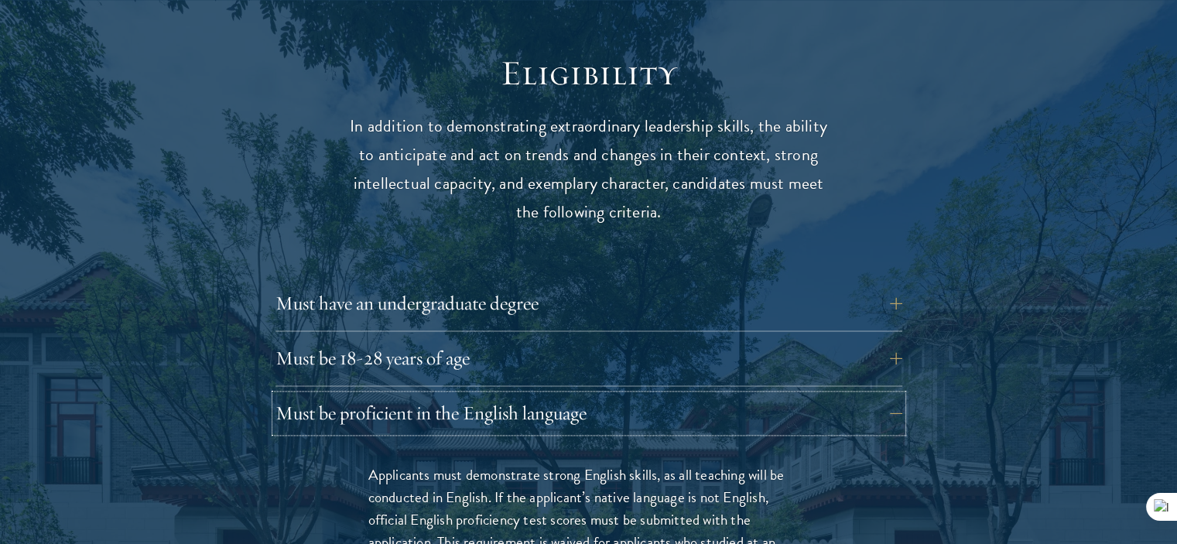
scroll to position [2040, 0]
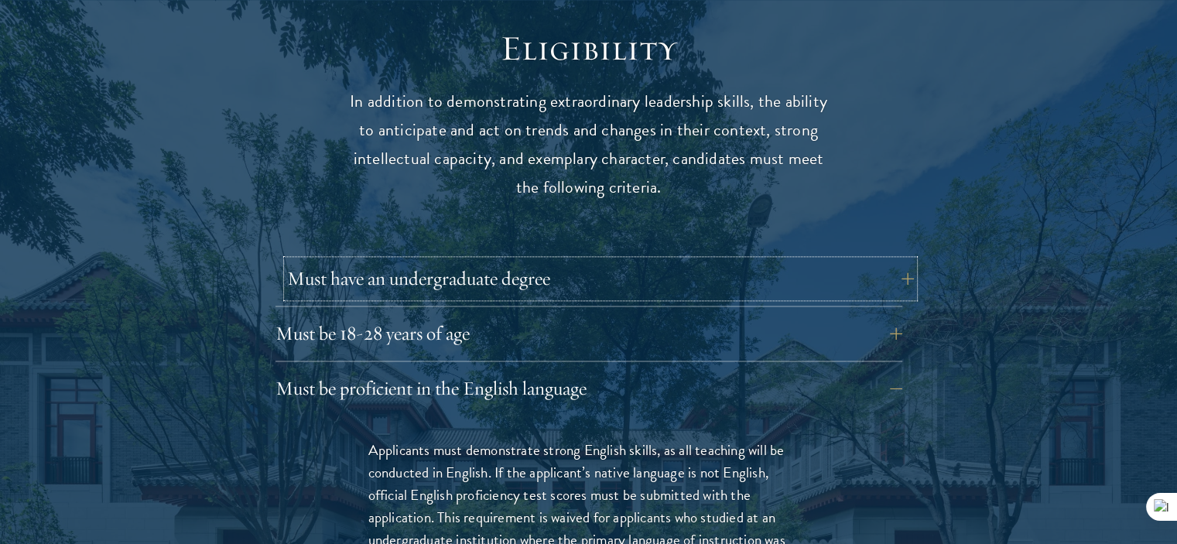
click at [894, 260] on button "Must have an undergraduate degree" at bounding box center [600, 278] width 627 height 37
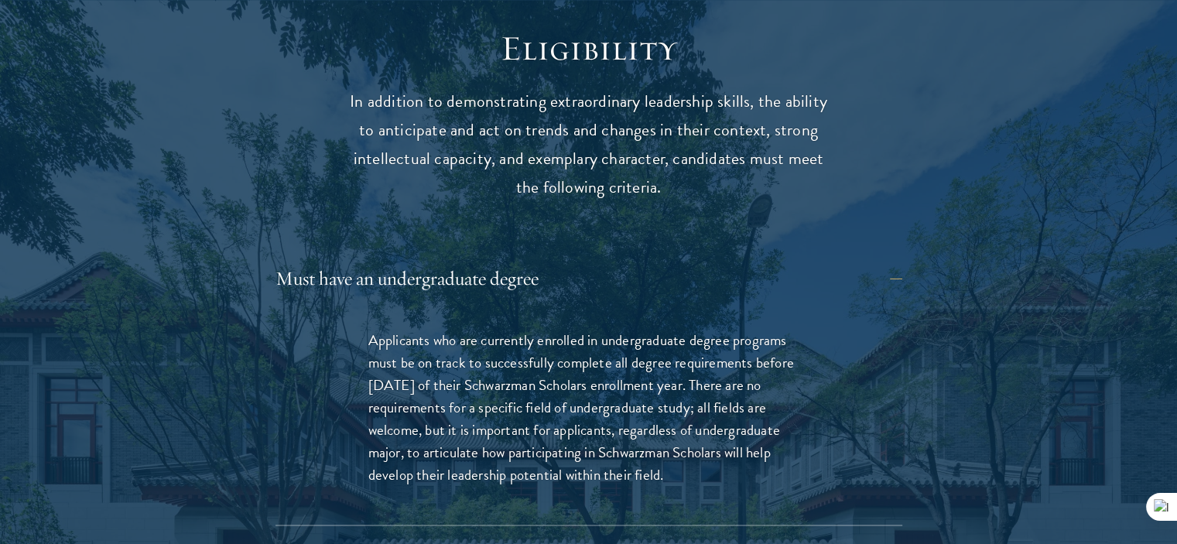
drag, startPoint x: 371, startPoint y: 307, endPoint x: 672, endPoint y: 450, distance: 332.6
click at [672, 450] on p "Applicants who are currently enrolled in undergraduate degree programs must be …" at bounding box center [588, 407] width 441 height 157
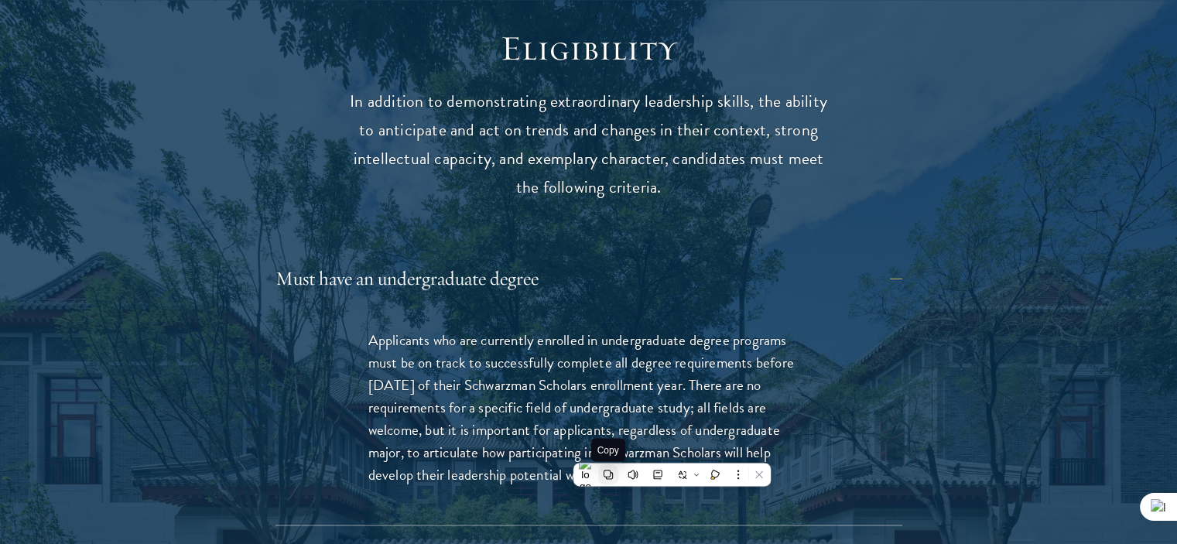
click at [604, 470] on icon at bounding box center [608, 474] width 9 height 9
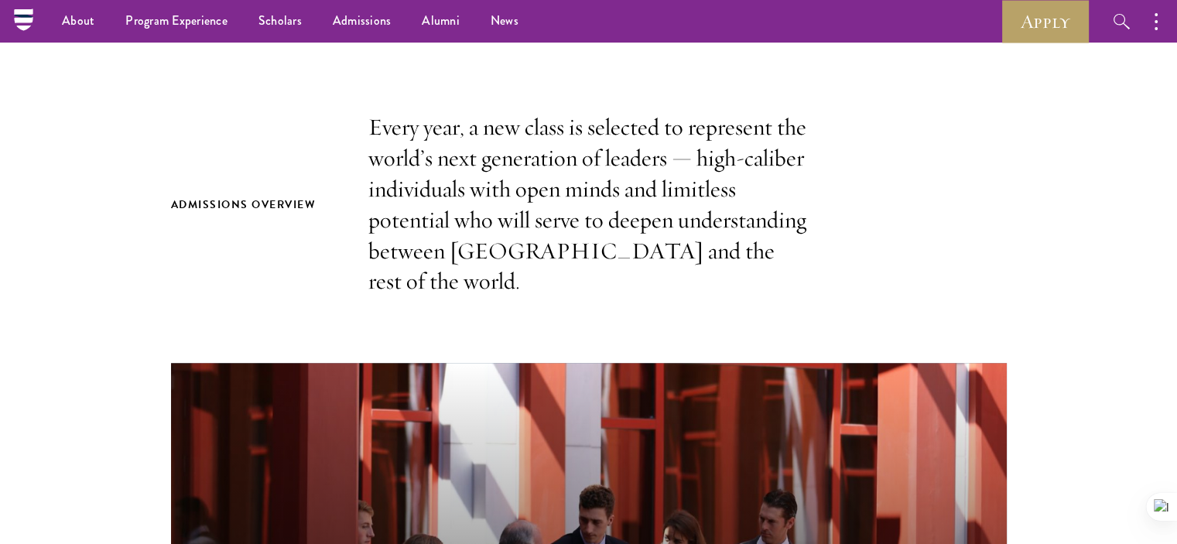
scroll to position [0, 0]
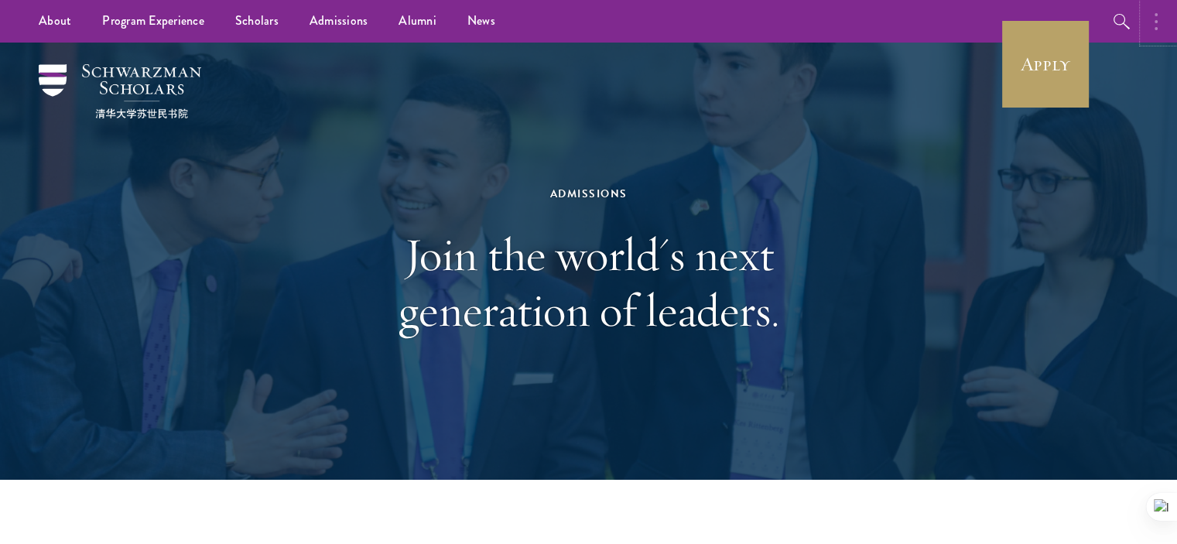
click at [1151, 22] on button "button" at bounding box center [1160, 21] width 34 height 43
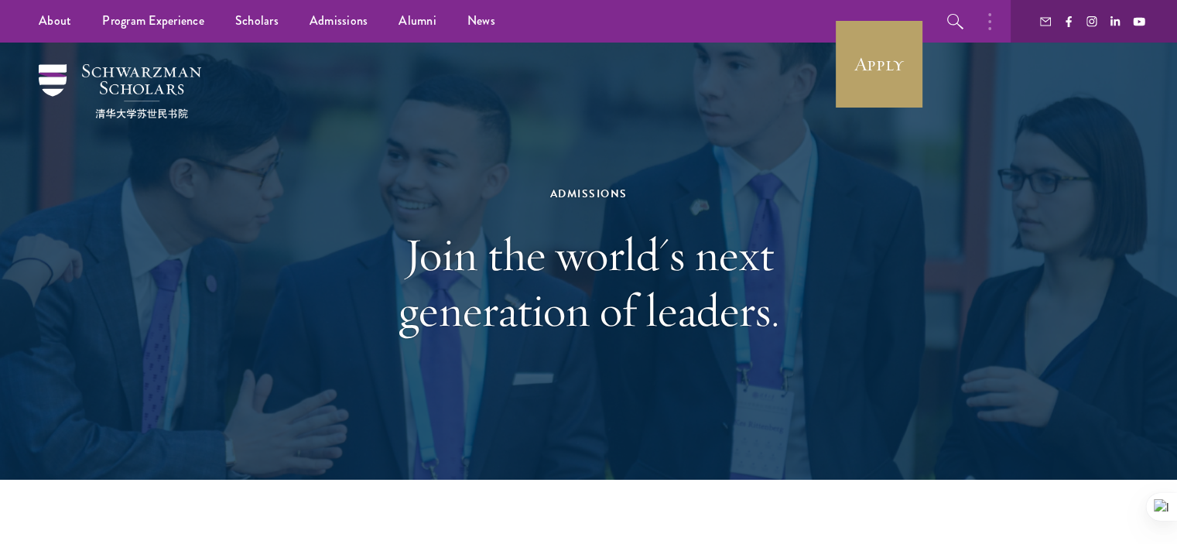
drag, startPoint x: 764, startPoint y: 197, endPoint x: 625, endPoint y: 349, distance: 206.5
click at [625, 349] on div "Admissions Join the world's next generation of leaders." at bounding box center [589, 261] width 534 height 309
click at [351, 121] on div "Admissions Join the world's next generation of leaders." at bounding box center [589, 261] width 534 height 309
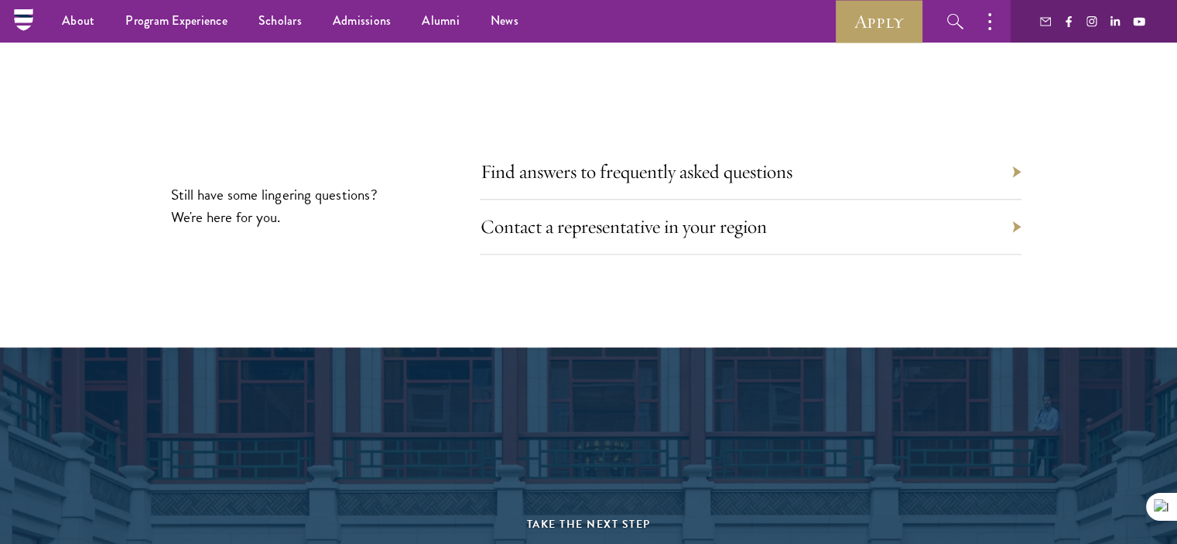
scroll to position [7686, 0]
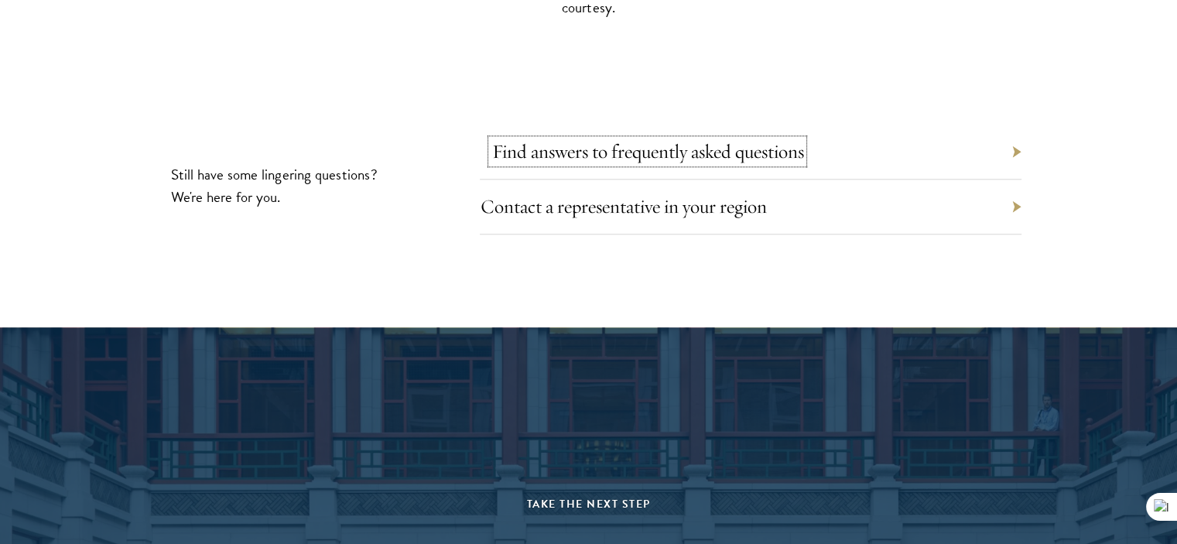
click at [653, 148] on link "Find answers to frequently asked questions" at bounding box center [647, 151] width 312 height 24
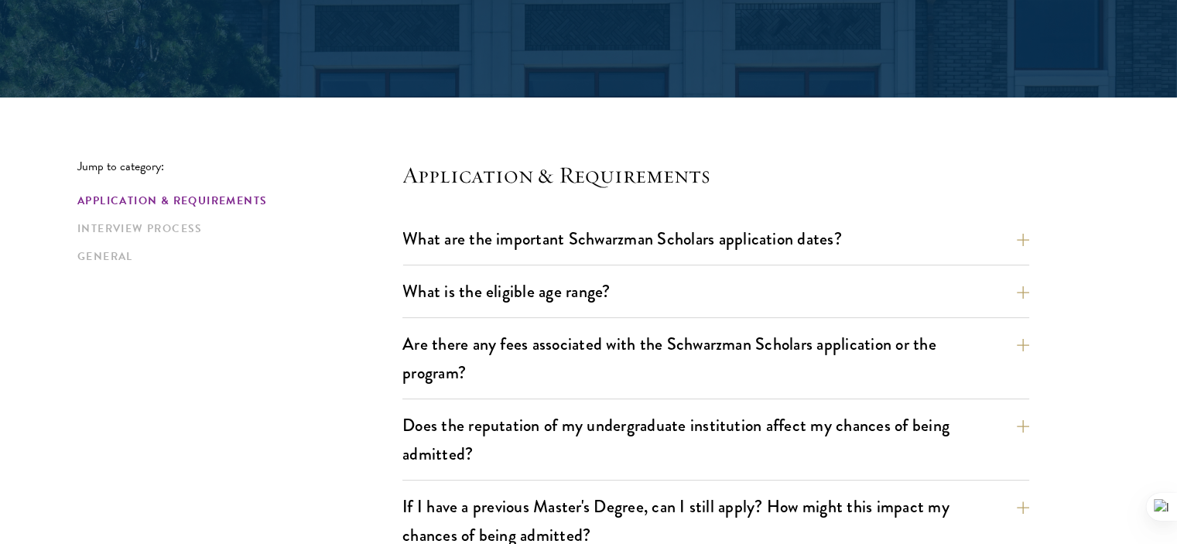
scroll to position [300, 0]
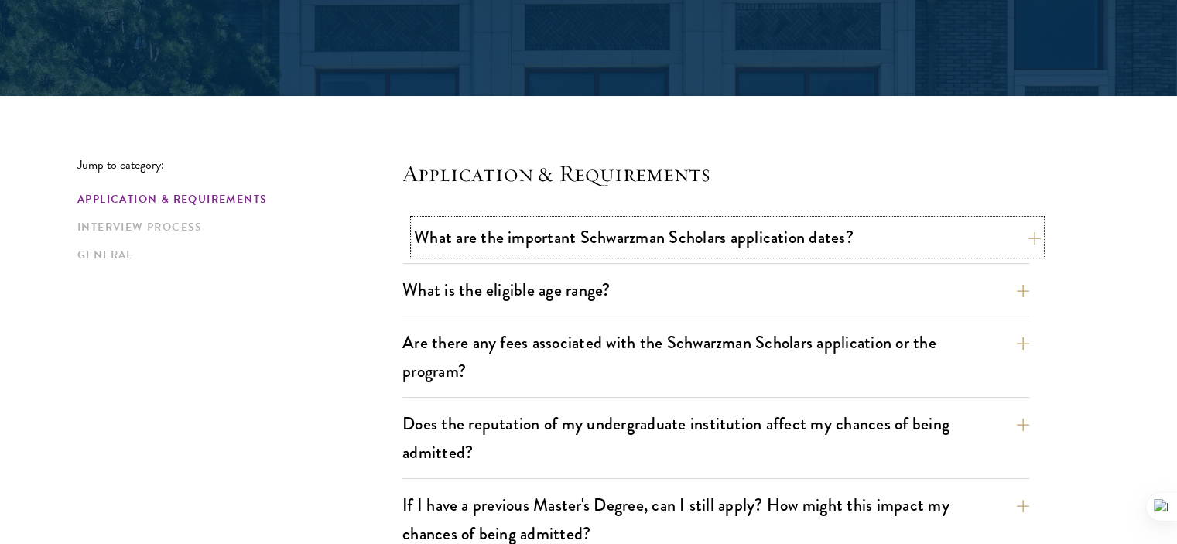
click at [949, 254] on button "What are the important Schwarzman Scholars application dates?" at bounding box center [727, 237] width 627 height 35
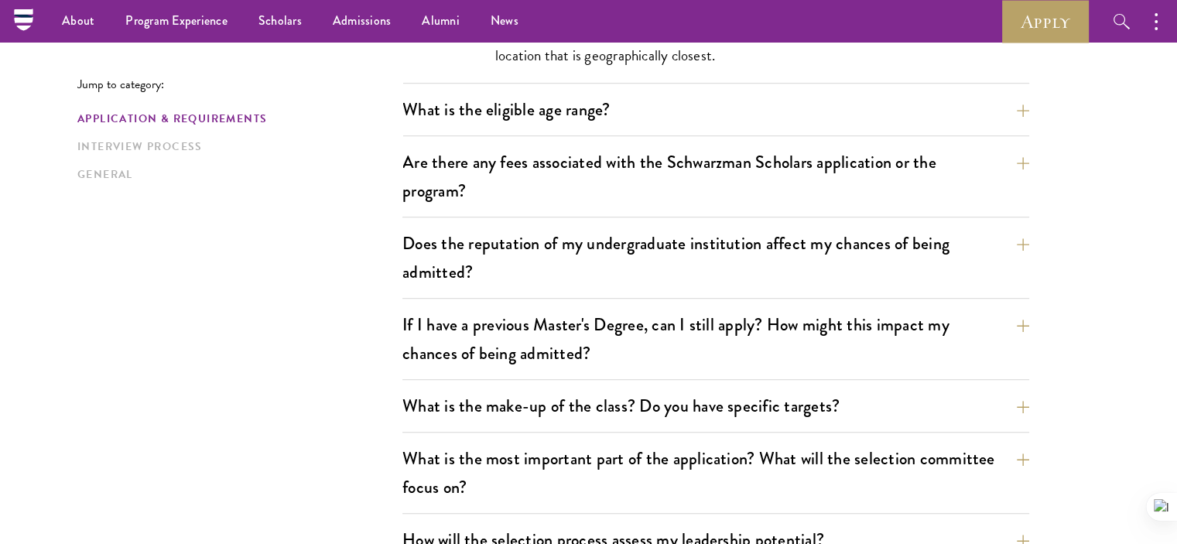
scroll to position [938, 0]
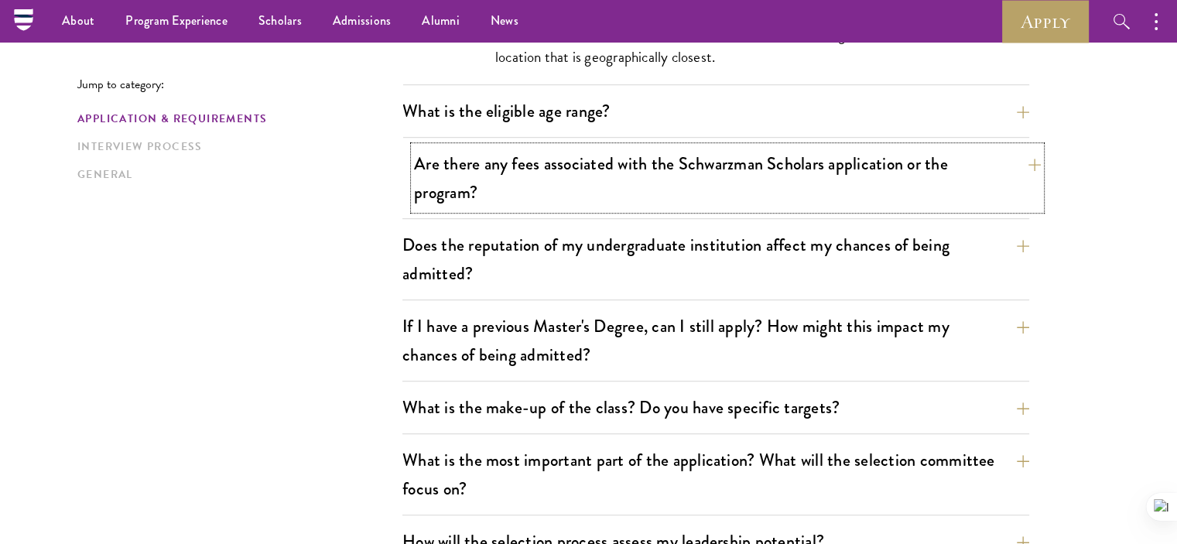
click at [805, 173] on button "Are there any fees associated with the Schwarzman Scholars application or the p…" at bounding box center [727, 177] width 627 height 63
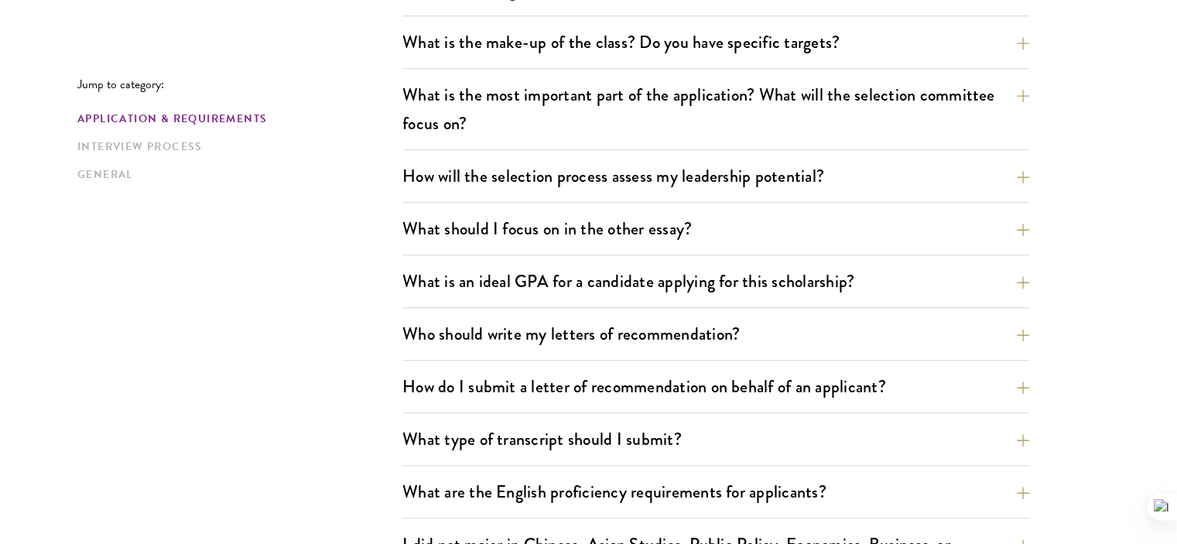
scroll to position [1086, 0]
click at [805, 289] on button "What is an ideal GPA for a candidate applying for this scholarship?" at bounding box center [727, 281] width 627 height 35
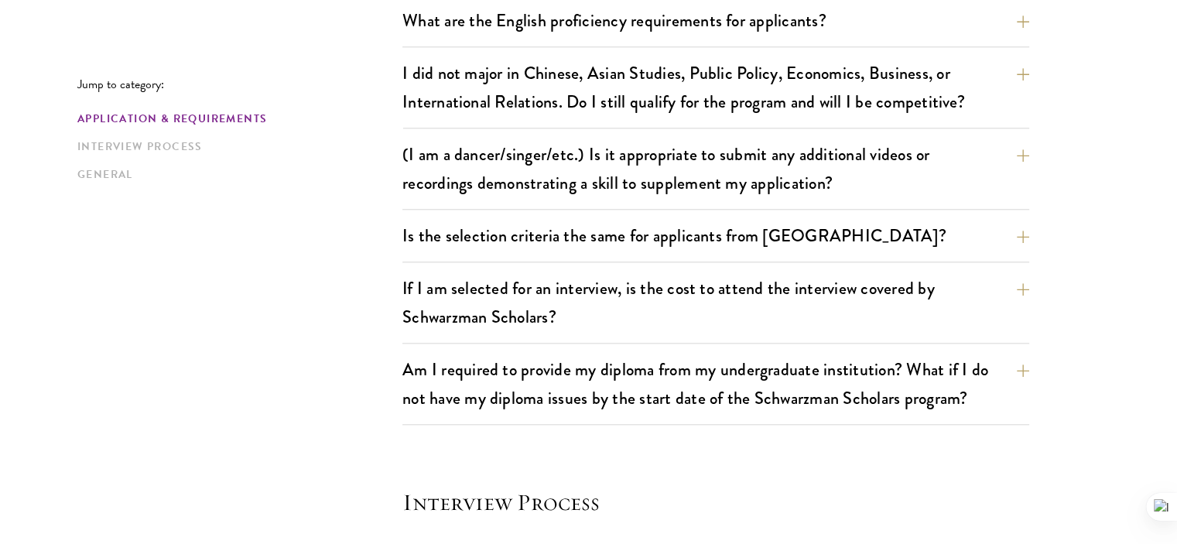
scroll to position [1581, 0]
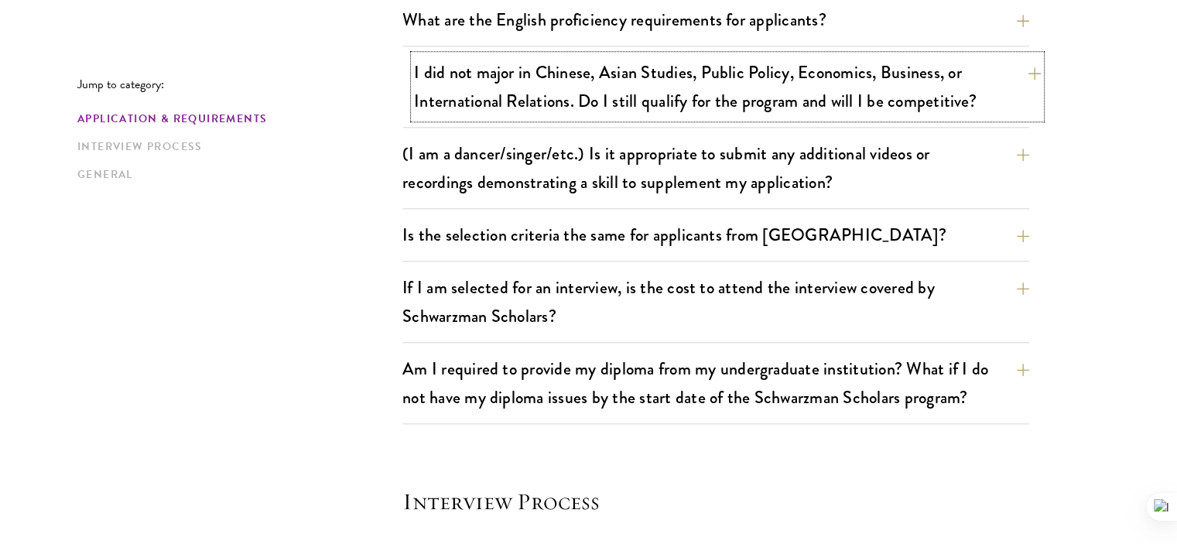
click at [522, 69] on button "I did not major in Chinese, Asian Studies, Public Policy, Economics, Business, …" at bounding box center [727, 86] width 627 height 63
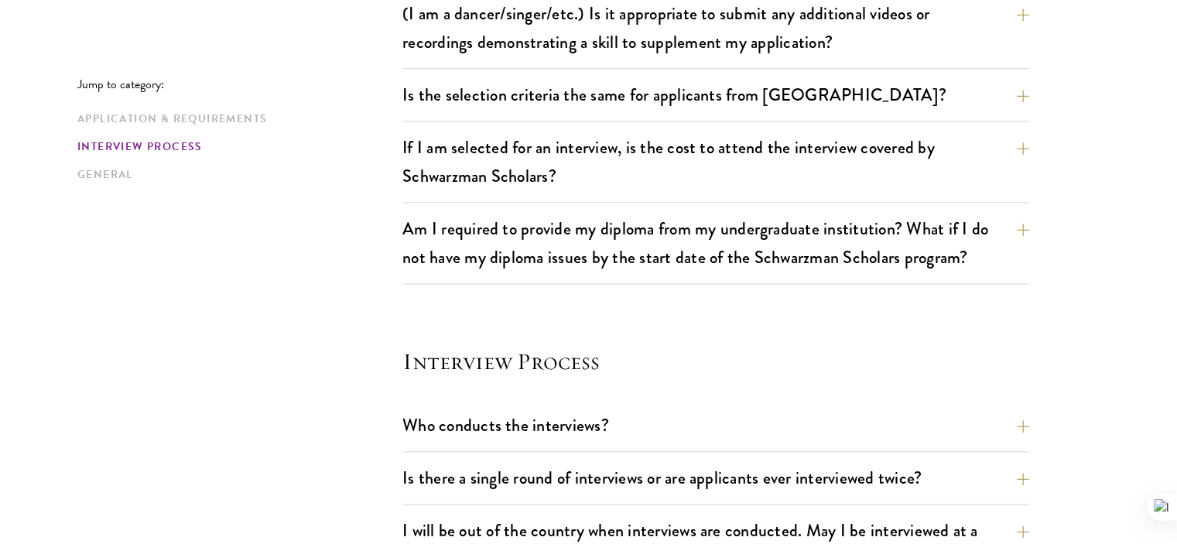
scroll to position [1896, 0]
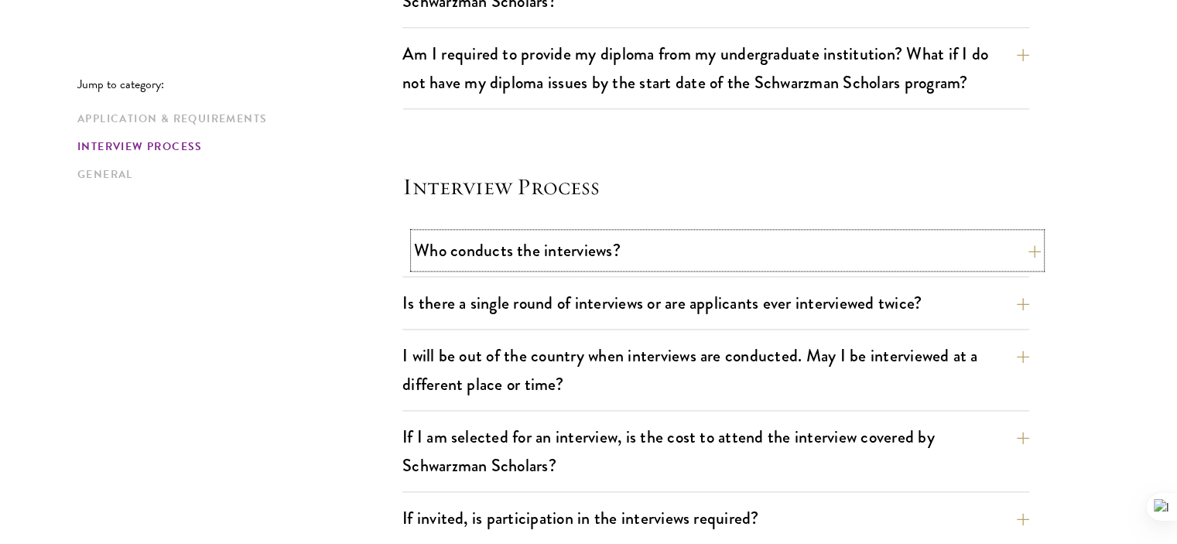
click at [452, 247] on button "Who conducts the interviews?" at bounding box center [727, 250] width 627 height 35
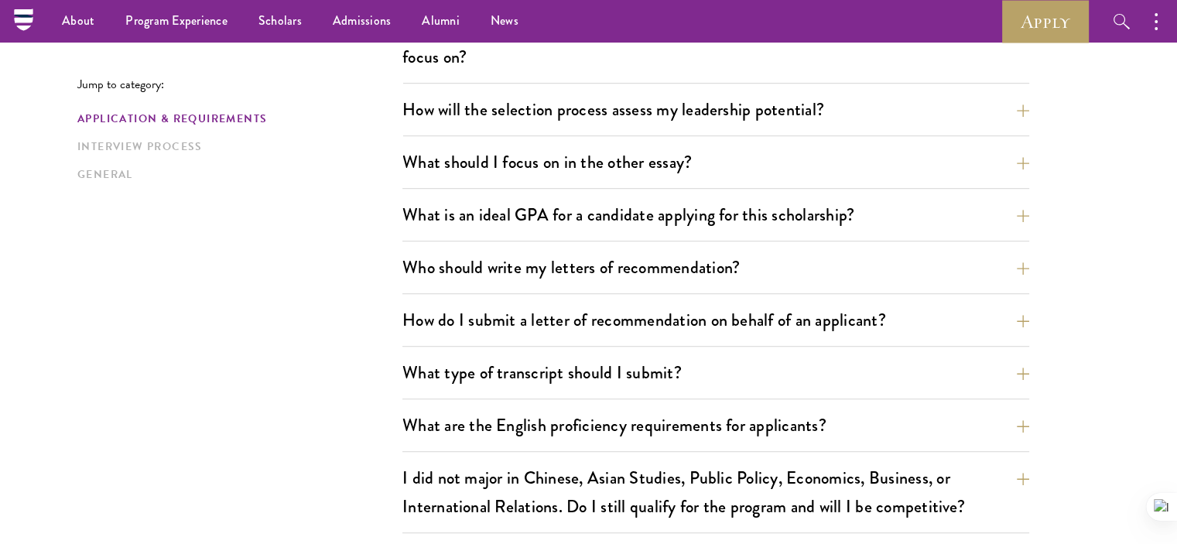
scroll to position [910, 0]
click at [563, 275] on button "Who should write my letters of recommendation?" at bounding box center [727, 268] width 627 height 35
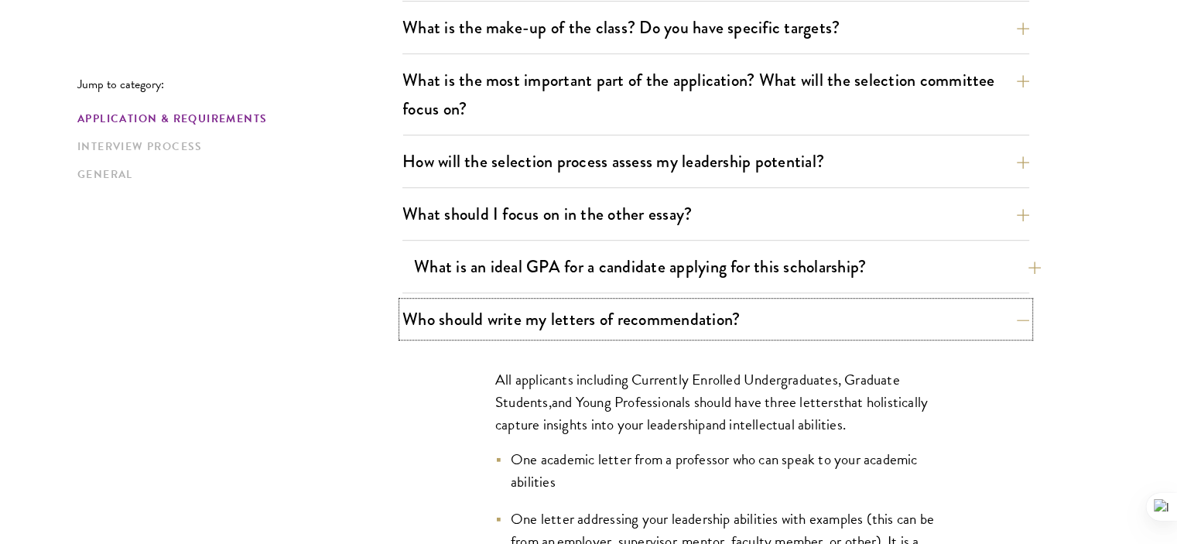
scroll to position [898, 0]
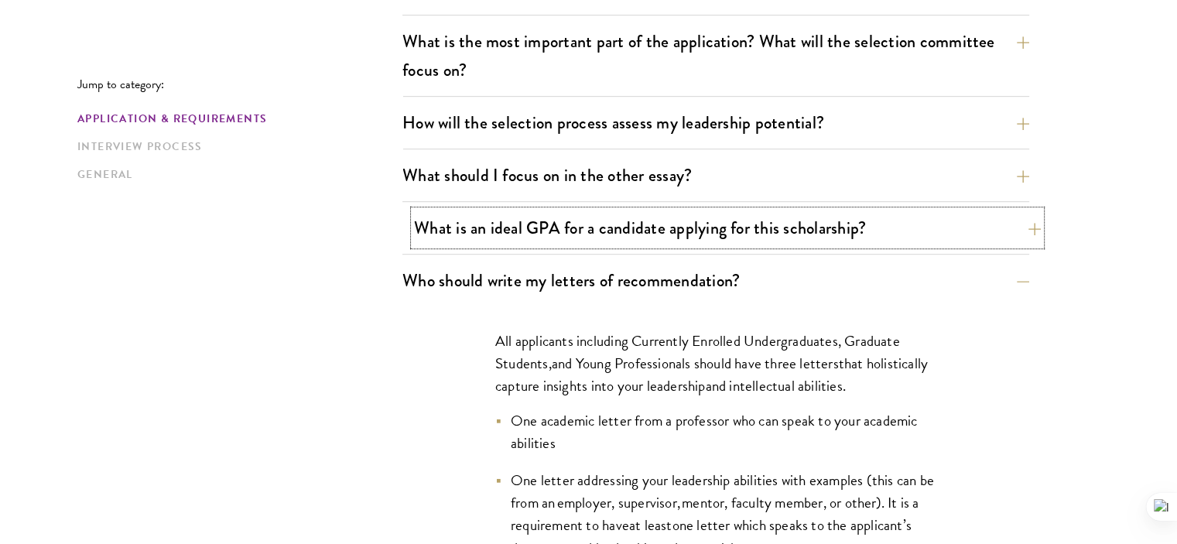
click at [612, 233] on button "What is an ideal GPA for a candidate applying for this scholarship?" at bounding box center [727, 227] width 627 height 35
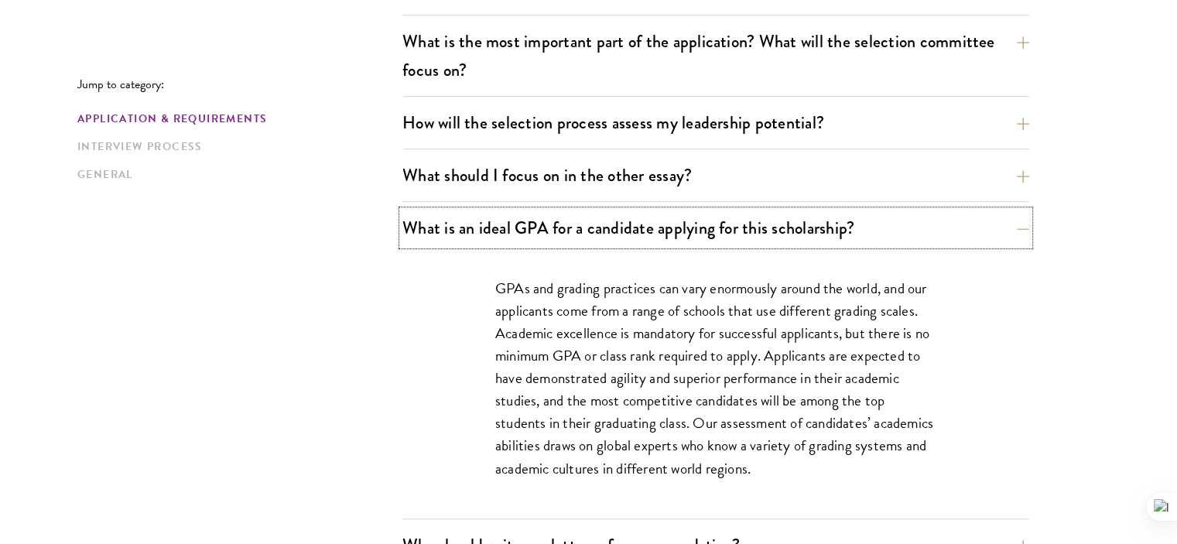
scroll to position [996, 0]
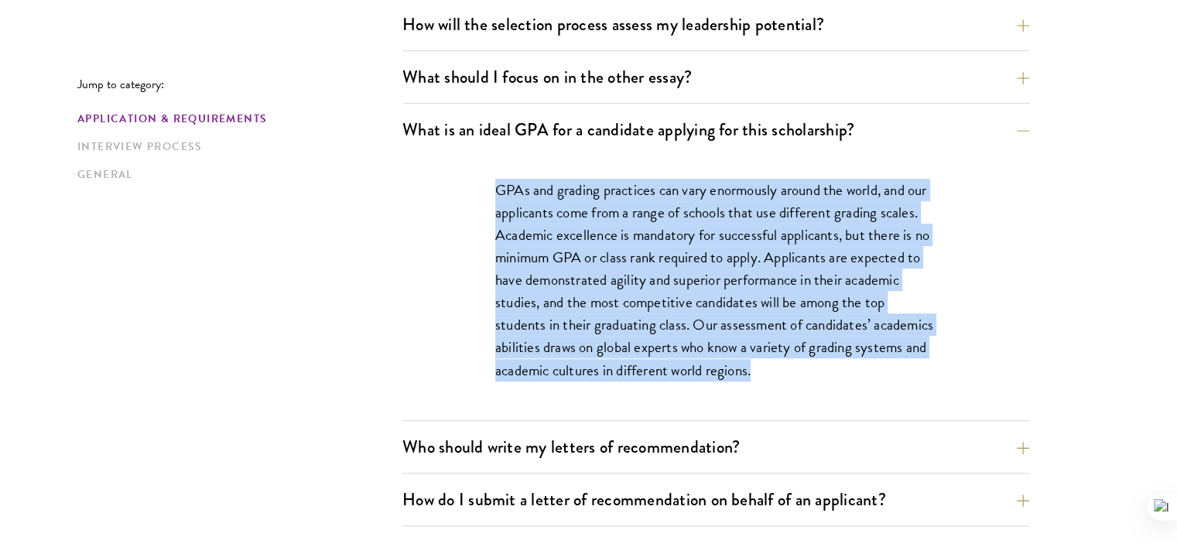
drag, startPoint x: 497, startPoint y: 188, endPoint x: 780, endPoint y: 374, distance: 339.1
click at [780, 374] on p "GPAs and grading practices can vary enormously around the world, and our applic…" at bounding box center [715, 280] width 441 height 203
copy p "GPAs and grading practices can vary enormously around the world, and our applic…"
click at [423, 372] on div "GPAs and grading practices can vary enormously around the world, and our applic…" at bounding box center [715, 288] width 627 height 265
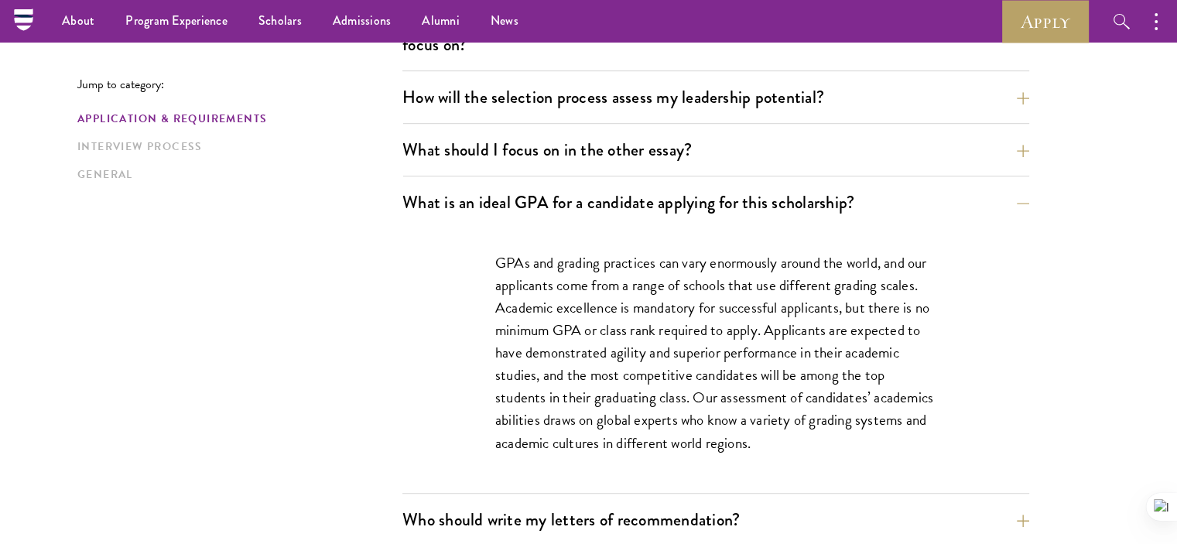
scroll to position [839, 0]
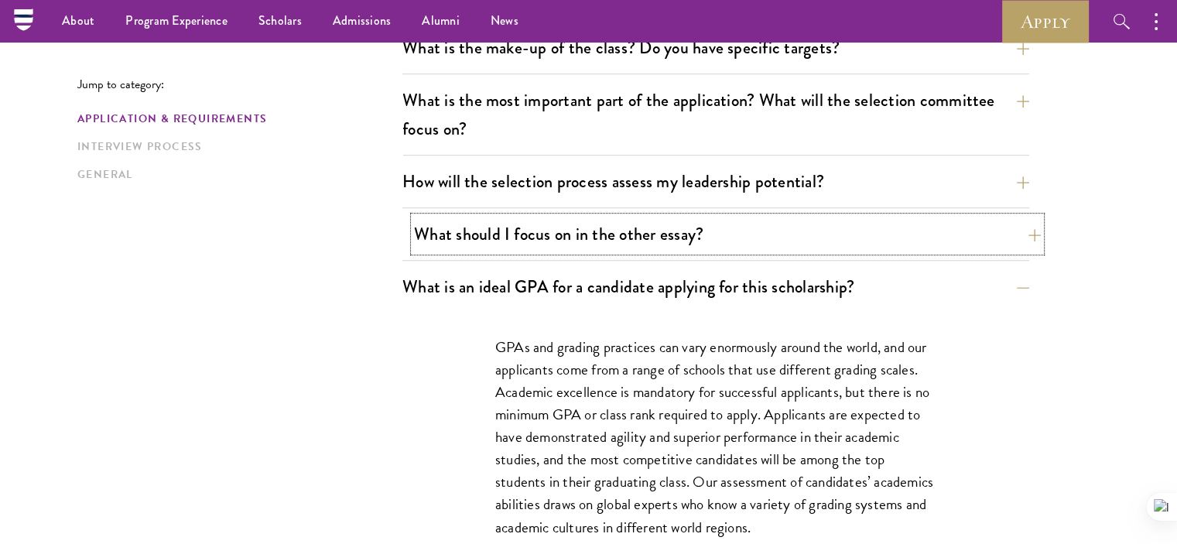
click at [488, 243] on button "What should I focus on in the other essay?" at bounding box center [727, 234] width 627 height 35
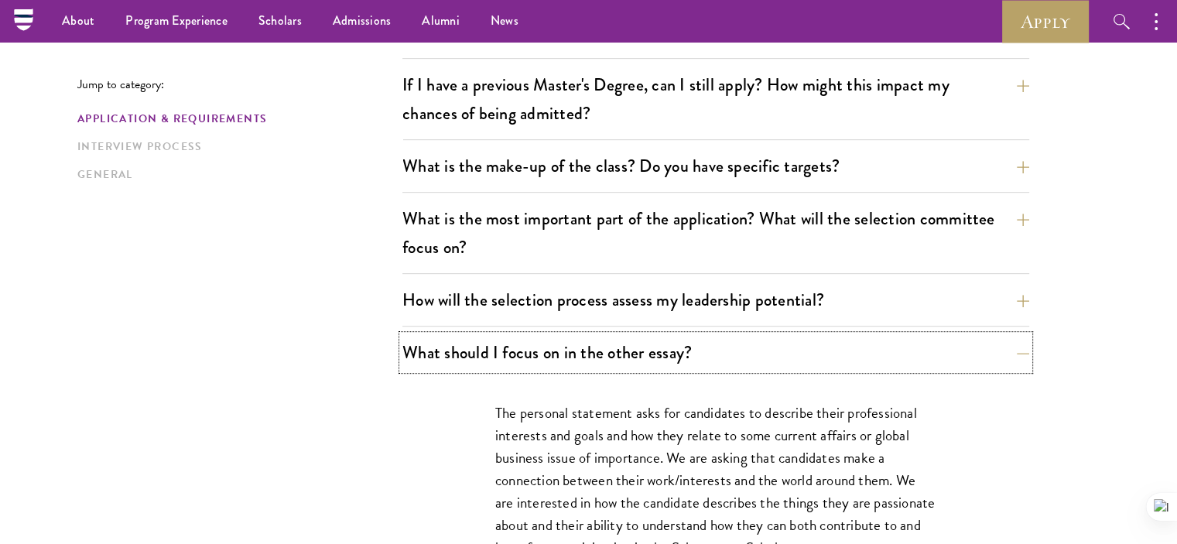
scroll to position [720, 0]
click at [508, 233] on button "What is the most important part of the application? What will the selection com…" at bounding box center [727, 233] width 627 height 63
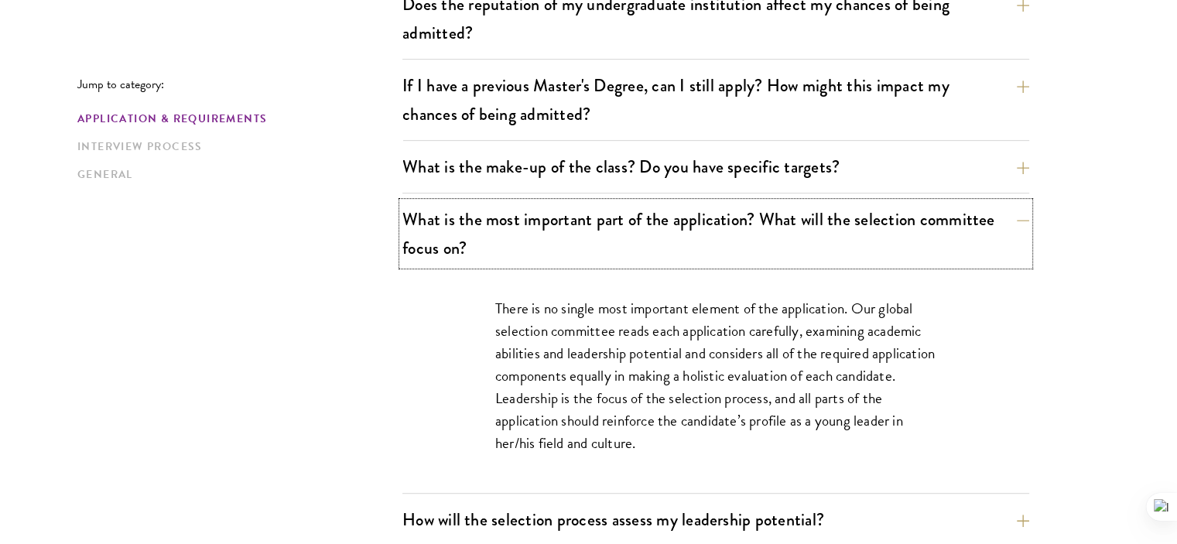
scroll to position [754, 0]
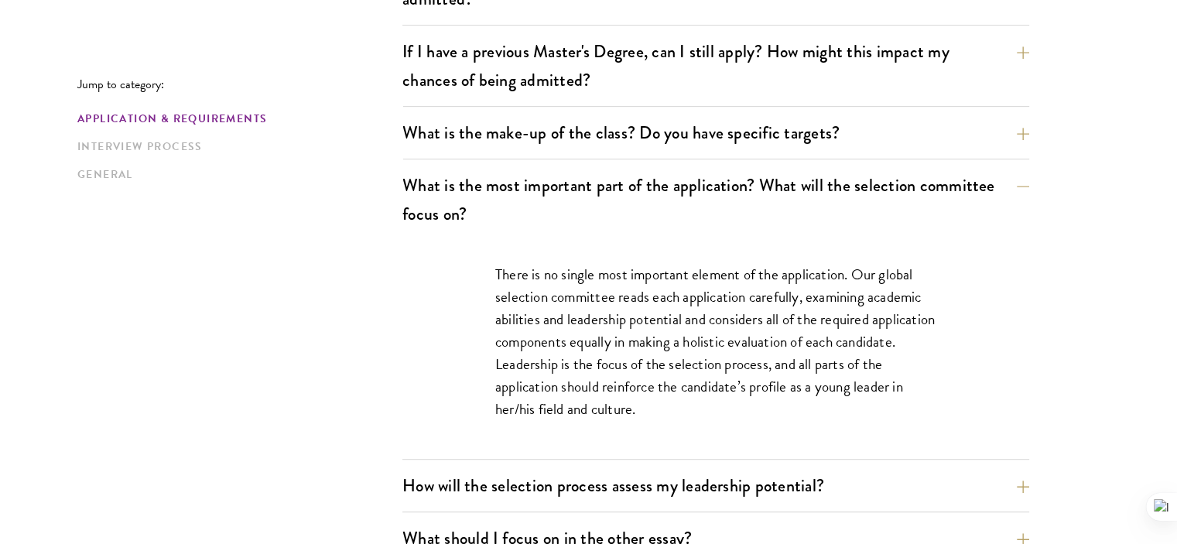
click at [494, 272] on div "There is no single most important element of the application. Our global select…" at bounding box center [716, 349] width 534 height 219
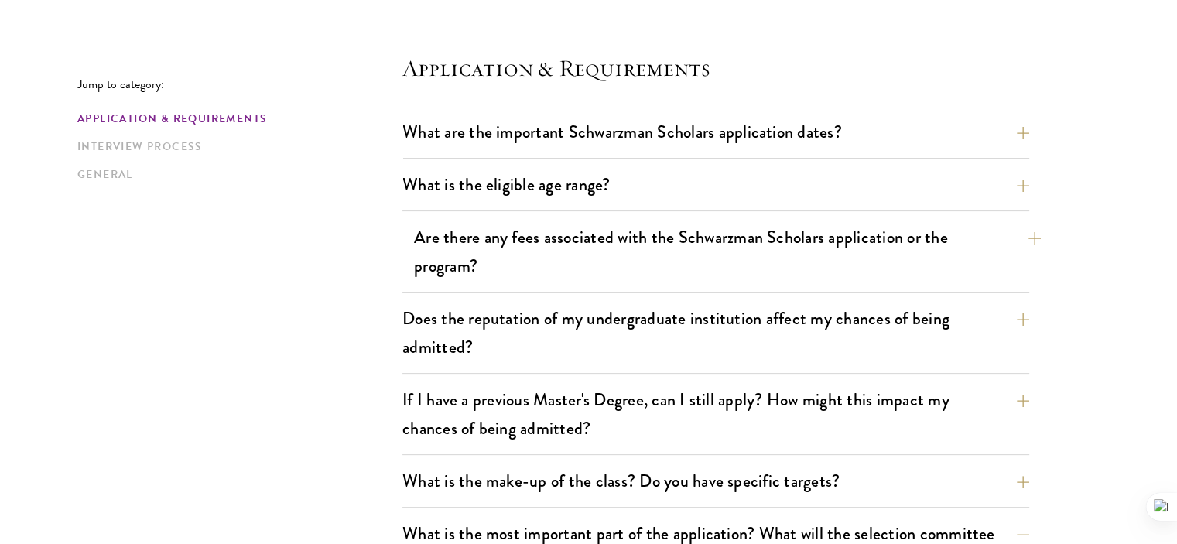
scroll to position [442, 0]
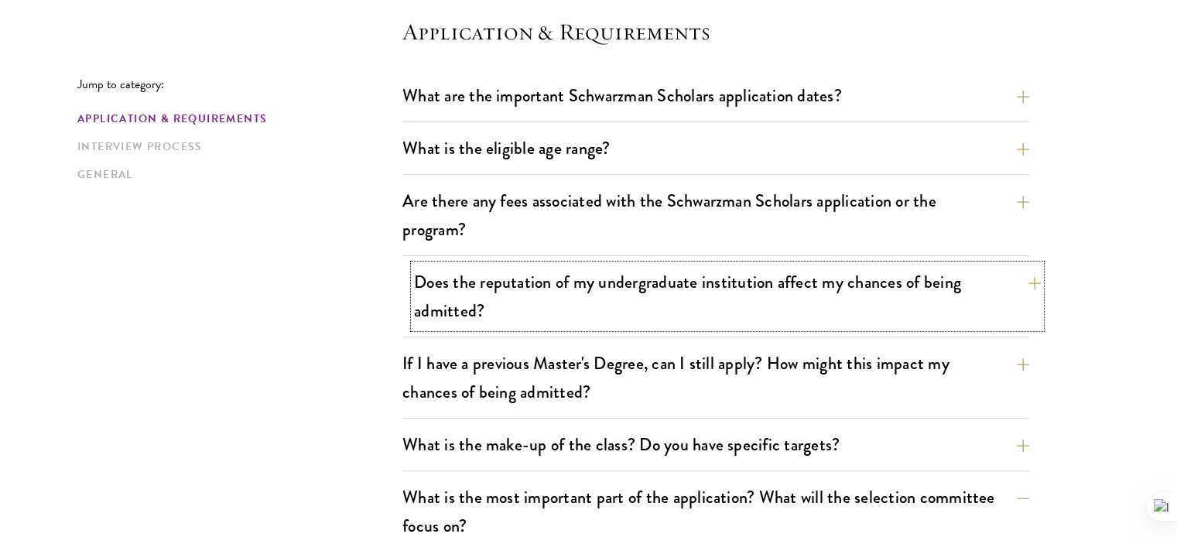
click at [622, 303] on button "Does the reputation of my undergraduate institution affect my chances of being …" at bounding box center [727, 296] width 627 height 63
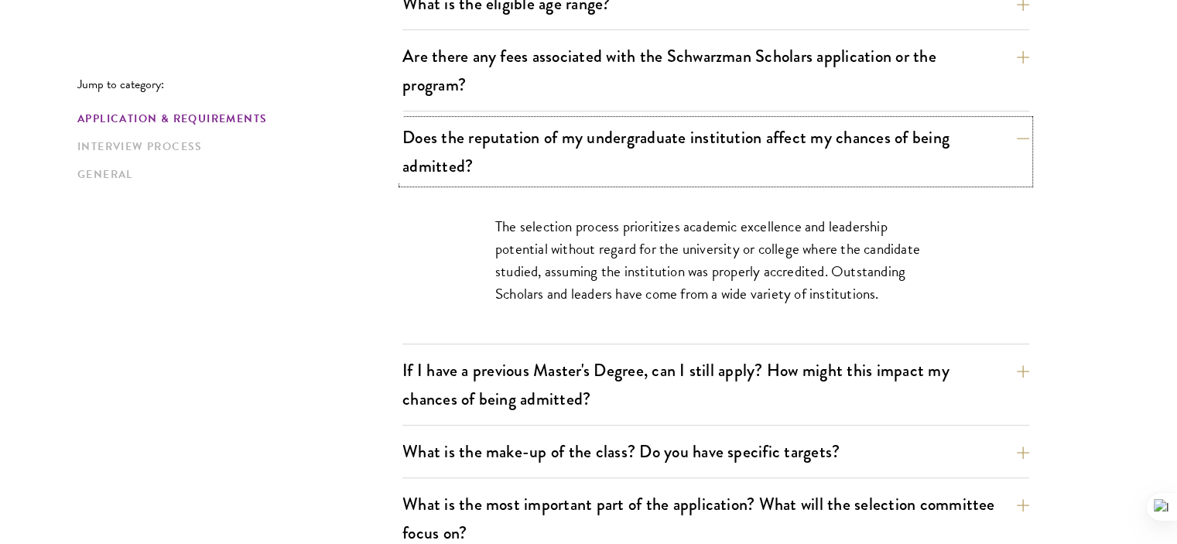
scroll to position [587, 0]
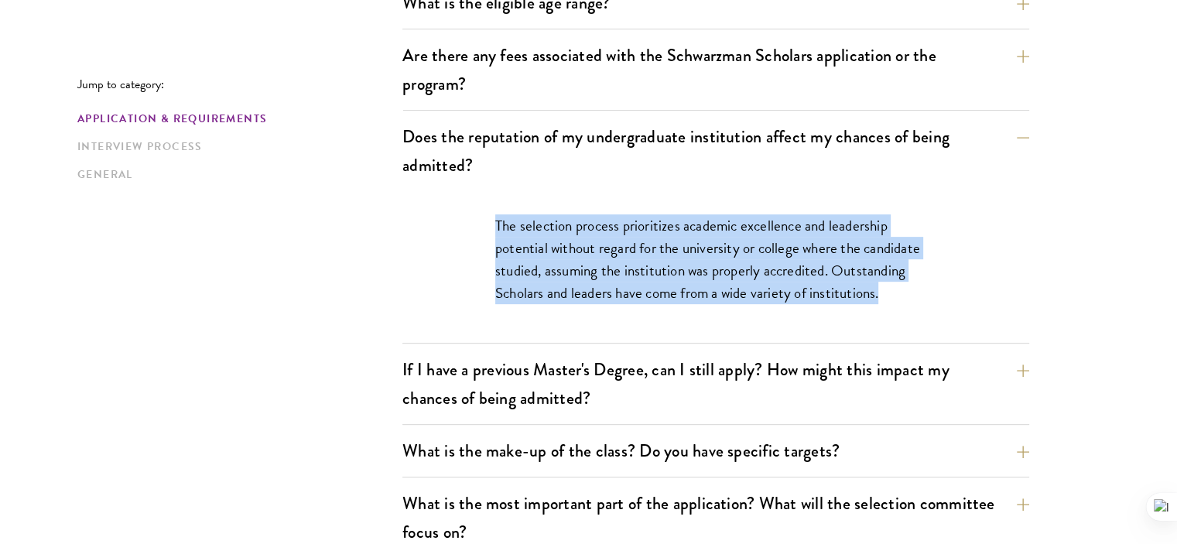
drag, startPoint x: 494, startPoint y: 221, endPoint x: 898, endPoint y: 291, distance: 410.0
click at [898, 291] on div "The selection process prioritizes academic excellence and leadership potential …" at bounding box center [716, 267] width 534 height 152
copy p "The selection process prioritizes academic excellence and leadership potential …"
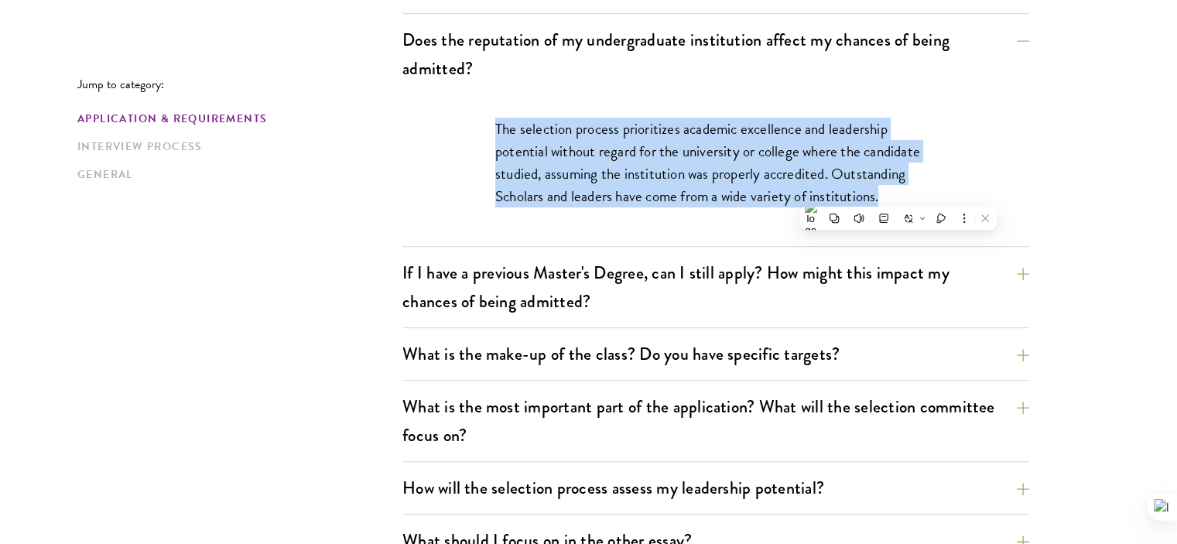
scroll to position [697, 0]
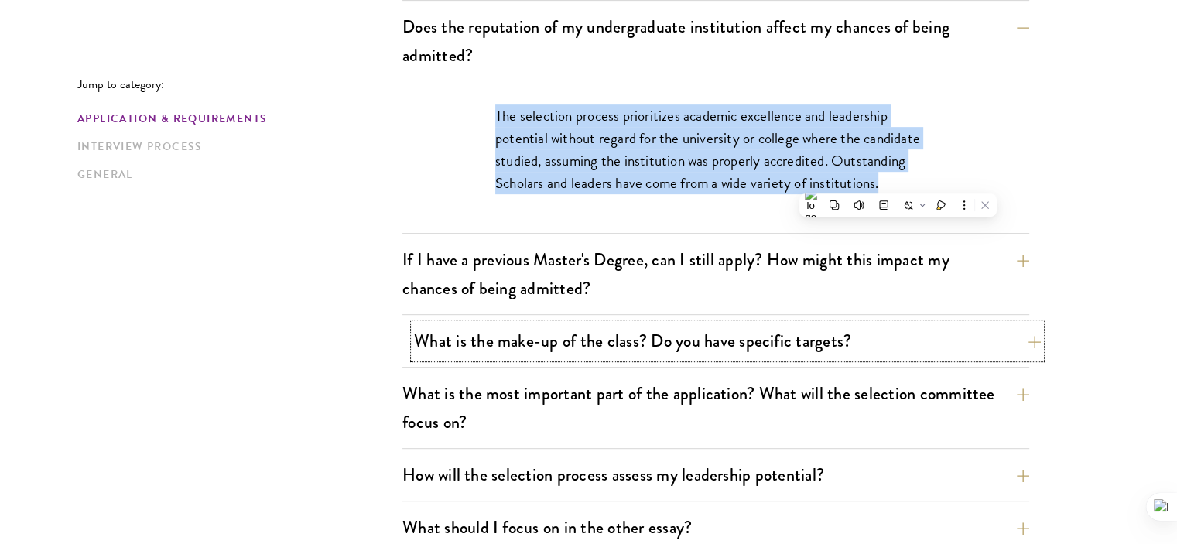
click at [681, 344] on button "What is the make-up of the class? Do you have specific targets?" at bounding box center [727, 340] width 627 height 35
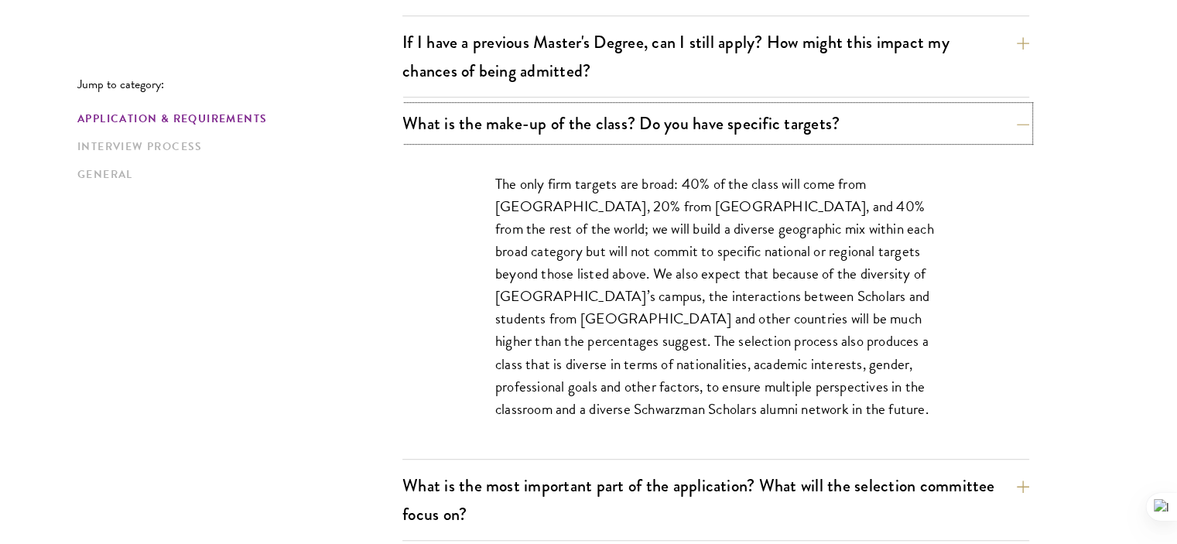
scroll to position [764, 0]
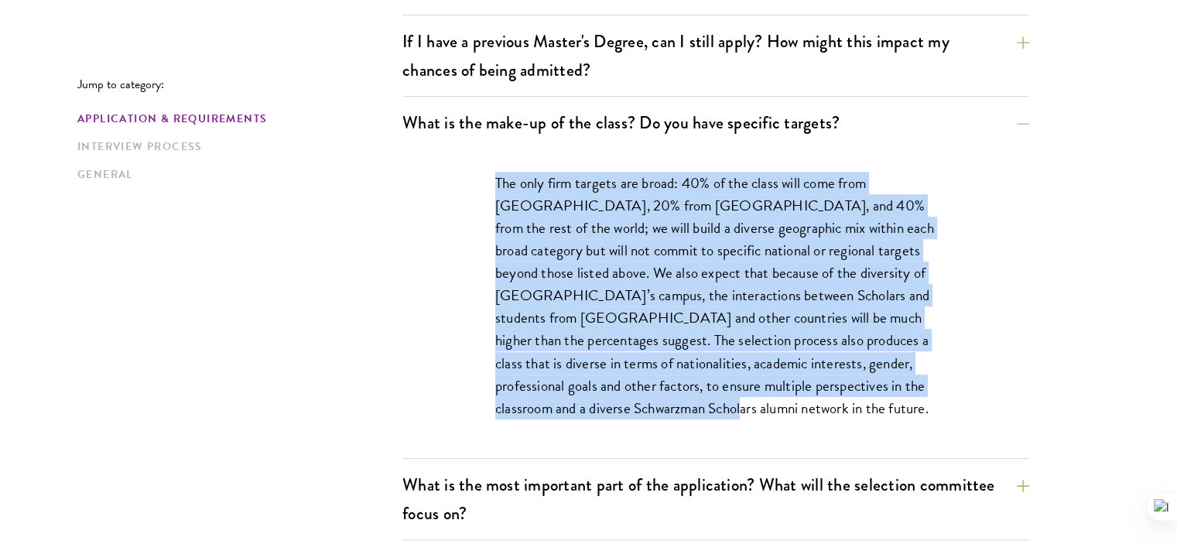
drag, startPoint x: 494, startPoint y: 179, endPoint x: 644, endPoint y: 406, distance: 272.5
click at [644, 406] on div "The only firm targets are broad: 40% of the class will come from the United Sta…" at bounding box center [716, 303] width 534 height 309
copy p "The only firm targets are broad: 40% of the class will come from the United Sta…"
click at [960, 241] on div "The only firm targets are broad: 40% of the class will come from the United Sta…" at bounding box center [716, 303] width 534 height 309
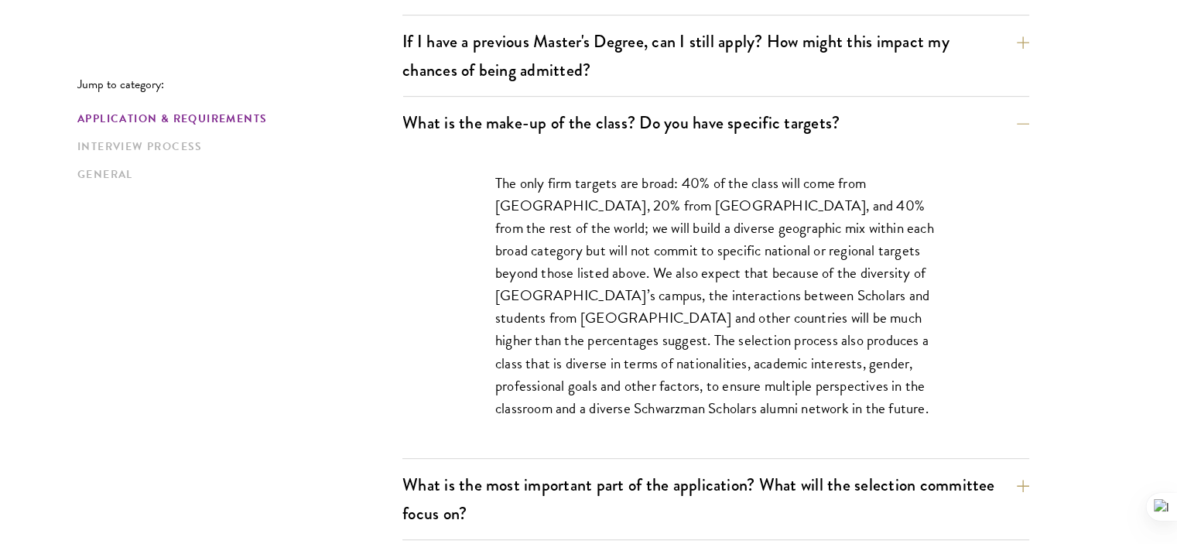
click at [960, 241] on div "The only firm targets are broad: 40% of the class will come from the United Sta…" at bounding box center [716, 303] width 534 height 309
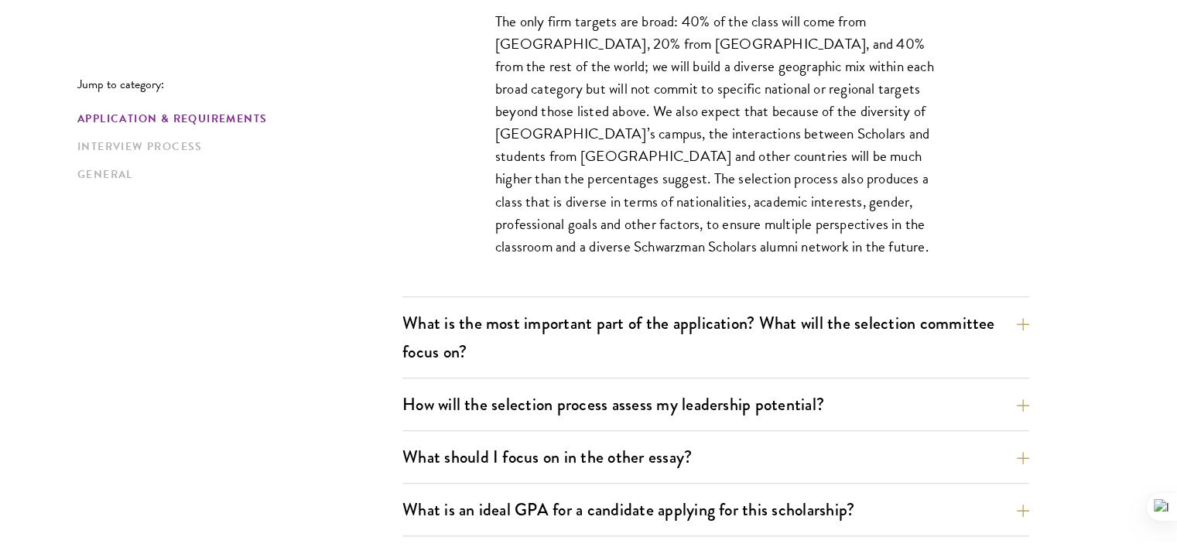
scroll to position [1026, 0]
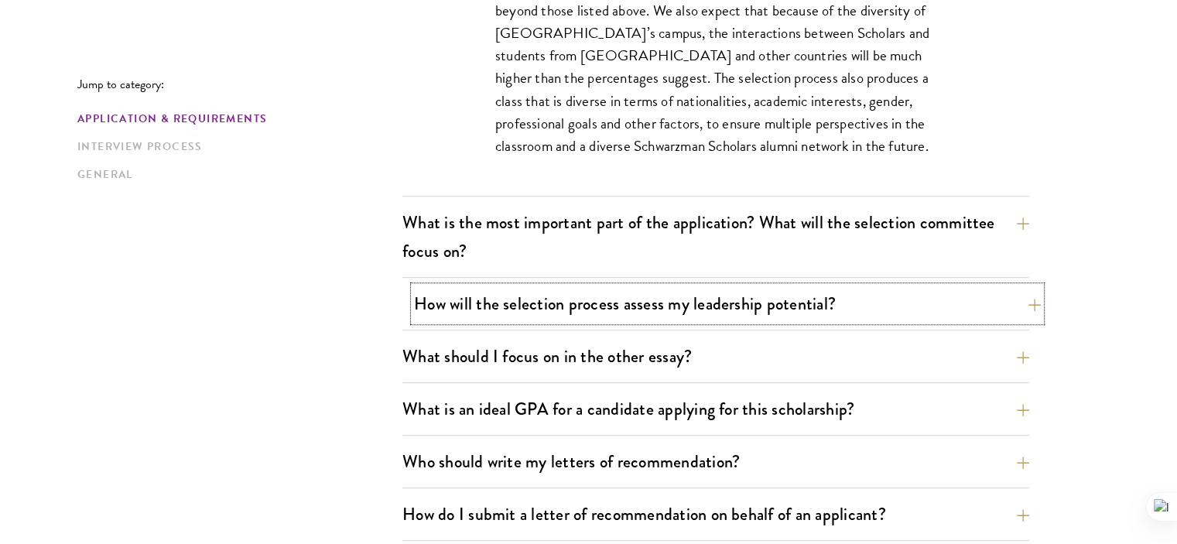
click at [802, 293] on button "How will the selection process assess my leadership potential?" at bounding box center [727, 303] width 627 height 35
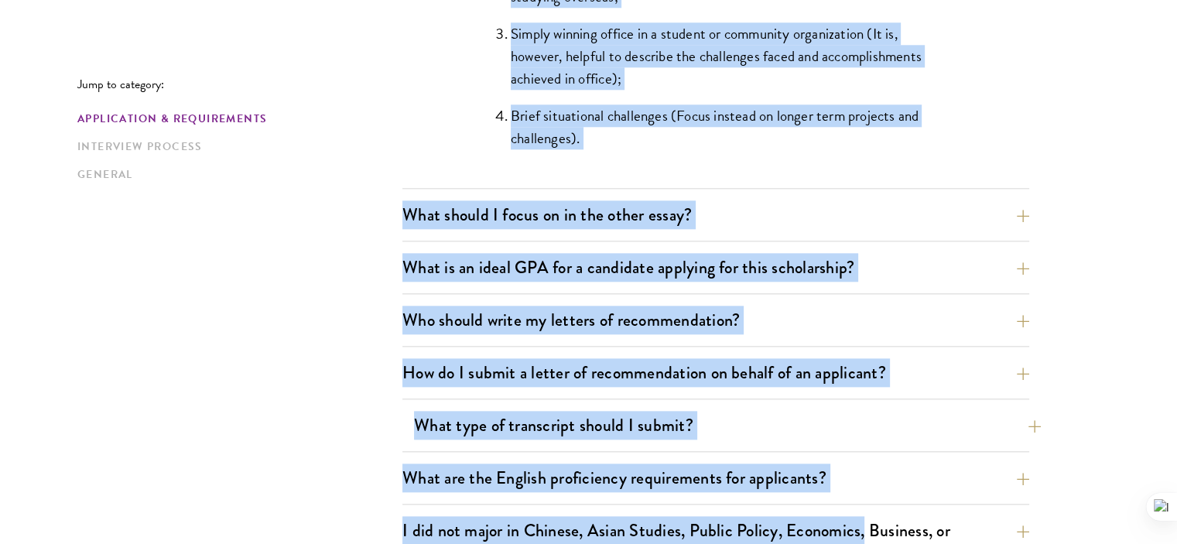
scroll to position [1711, 0]
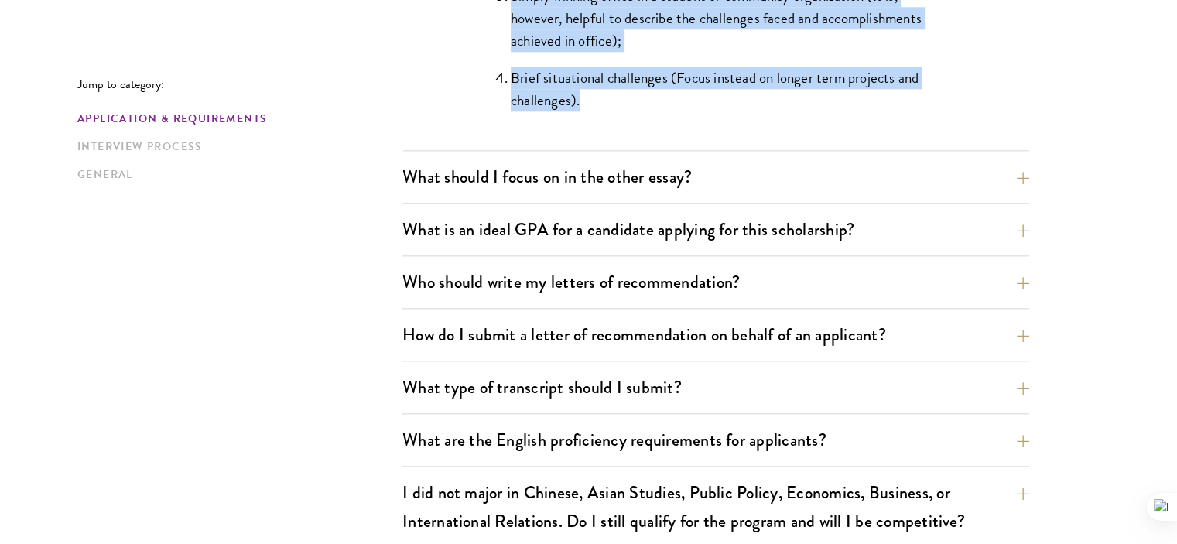
drag, startPoint x: 496, startPoint y: 161, endPoint x: 734, endPoint y: 129, distance: 240.4
copy div "The Schwarzman Scholars selection process strives to understand candidates as i…"
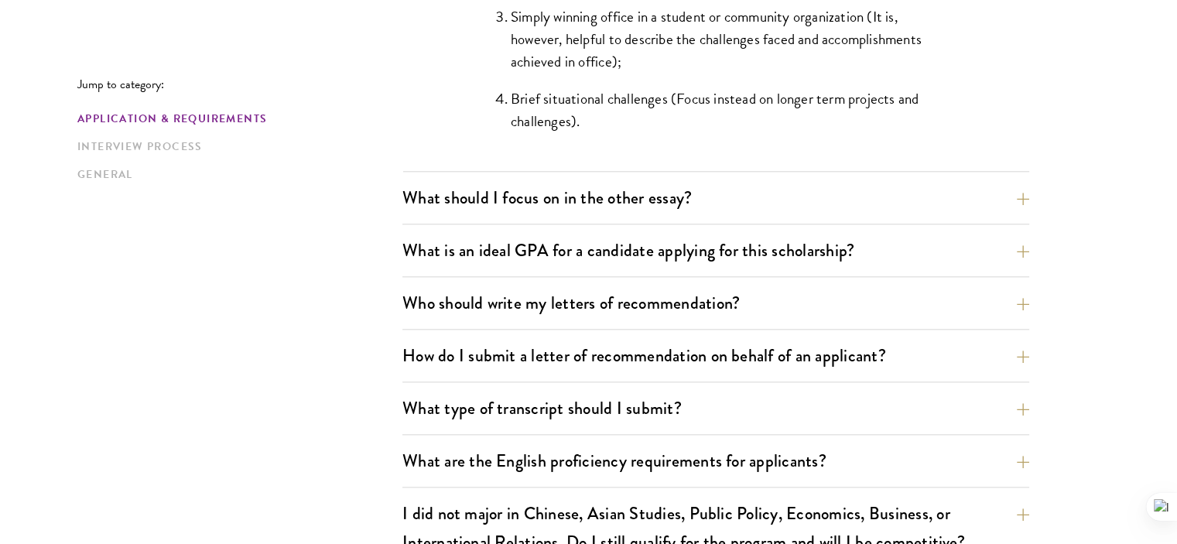
scroll to position [1698, 0]
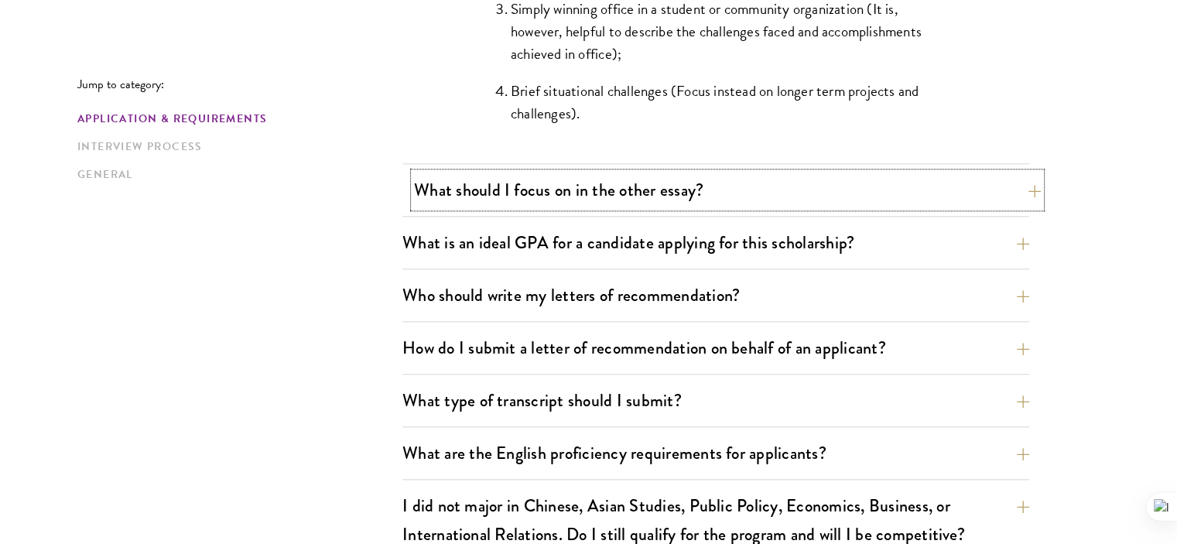
click at [724, 178] on button "What should I focus on in the other essay?" at bounding box center [727, 190] width 627 height 35
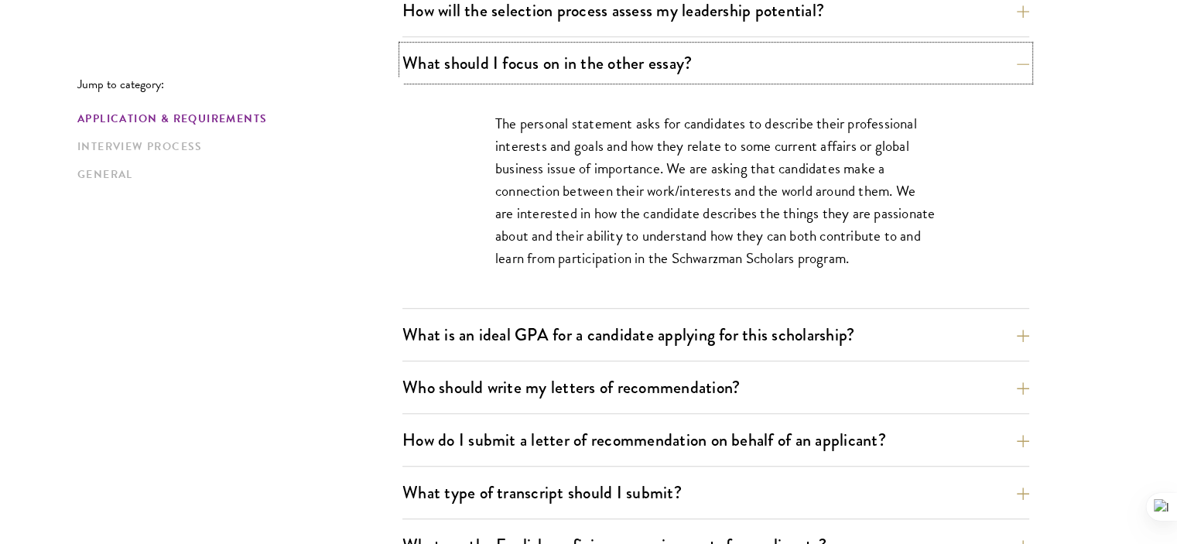
scroll to position [1011, 0]
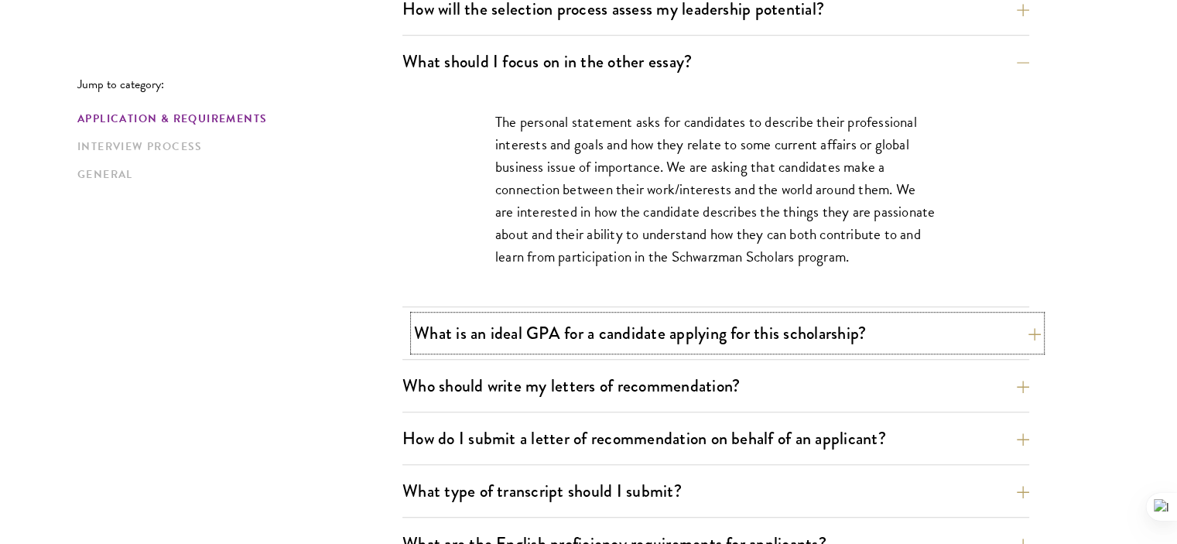
click at [799, 331] on button "What is an ideal GPA for a candidate applying for this scholarship?" at bounding box center [727, 333] width 627 height 35
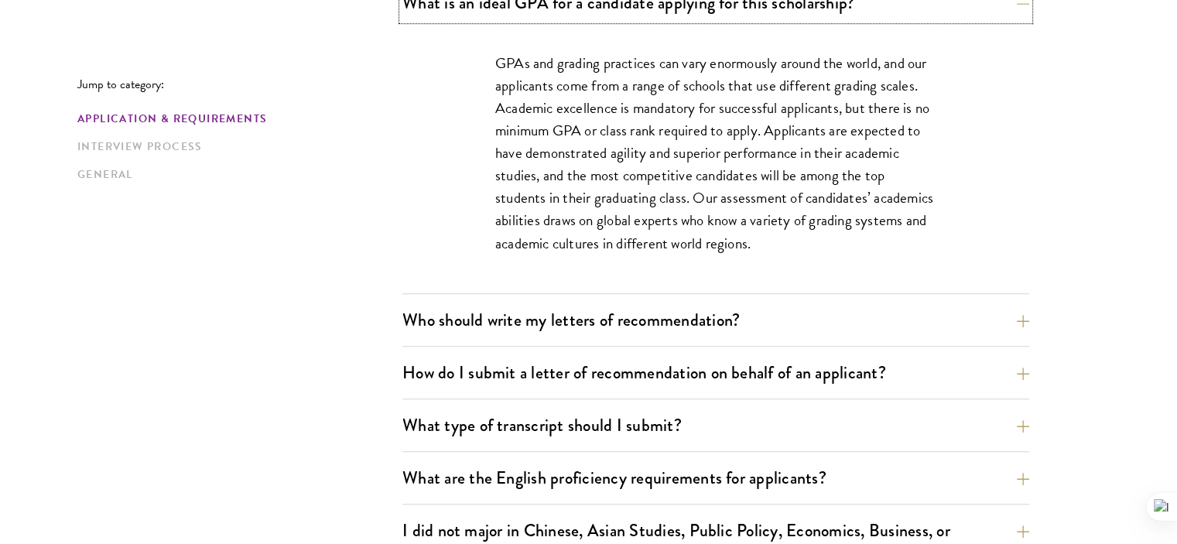
scroll to position [1127, 0]
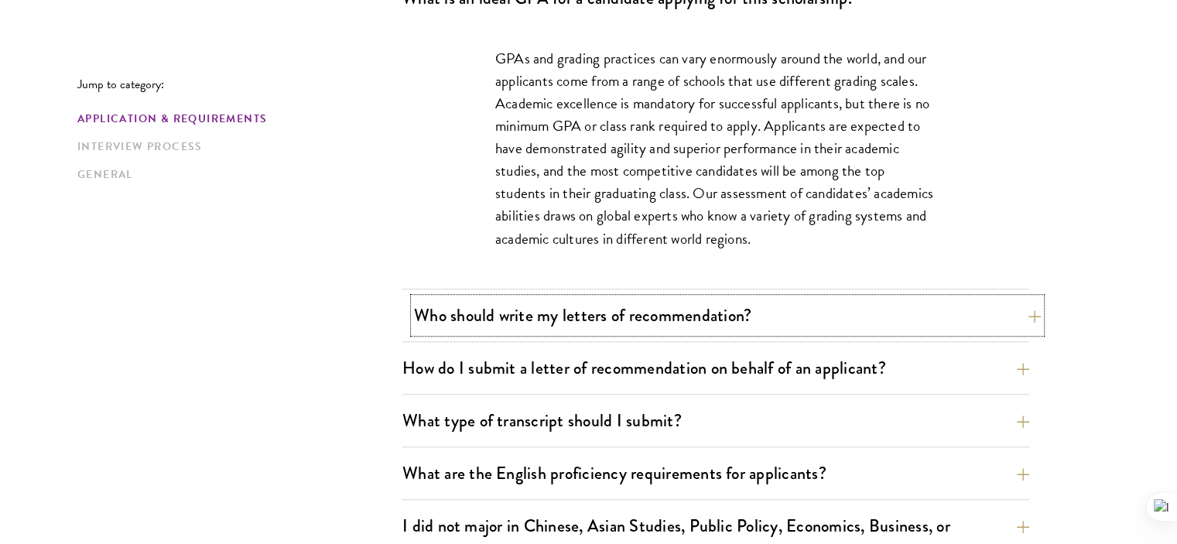
click at [741, 322] on button "Who should write my letters of recommendation?" at bounding box center [727, 315] width 627 height 35
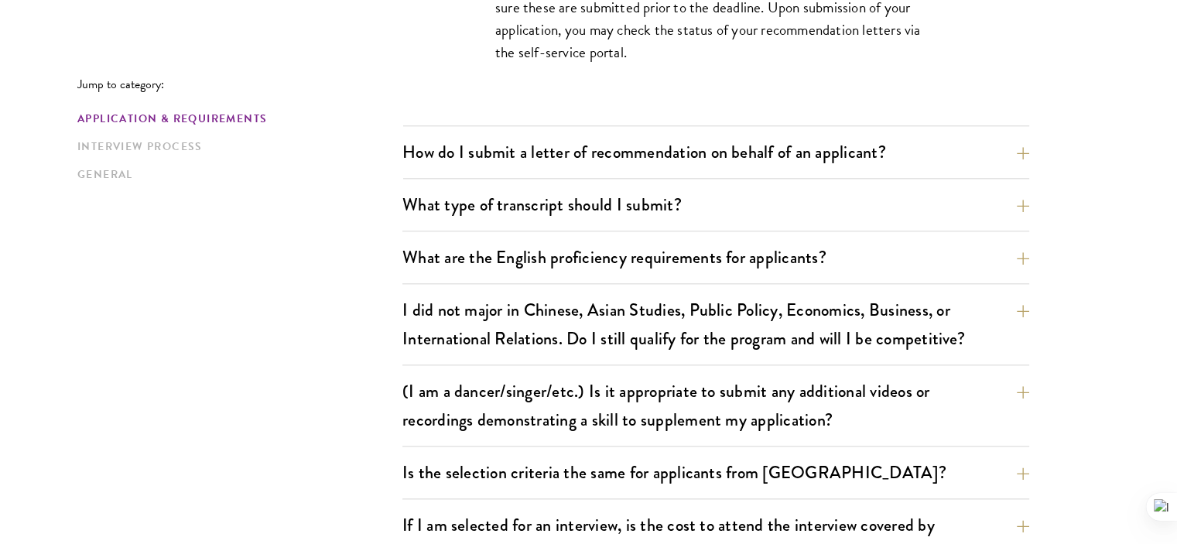
scroll to position [1776, 0]
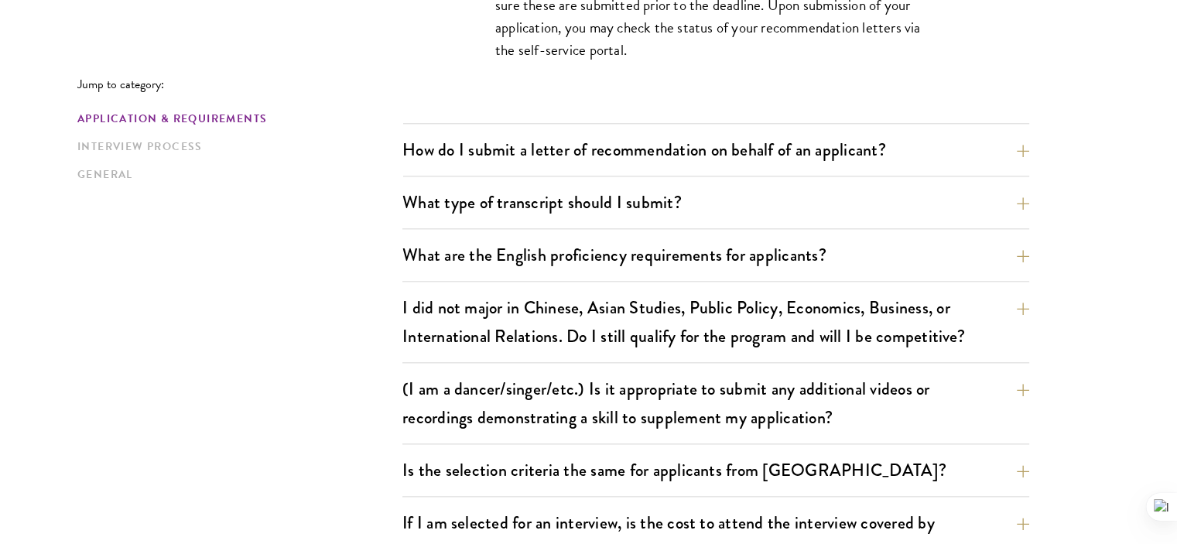
click at [877, 197] on button "What type of transcript should I submit?" at bounding box center [727, 202] width 627 height 35
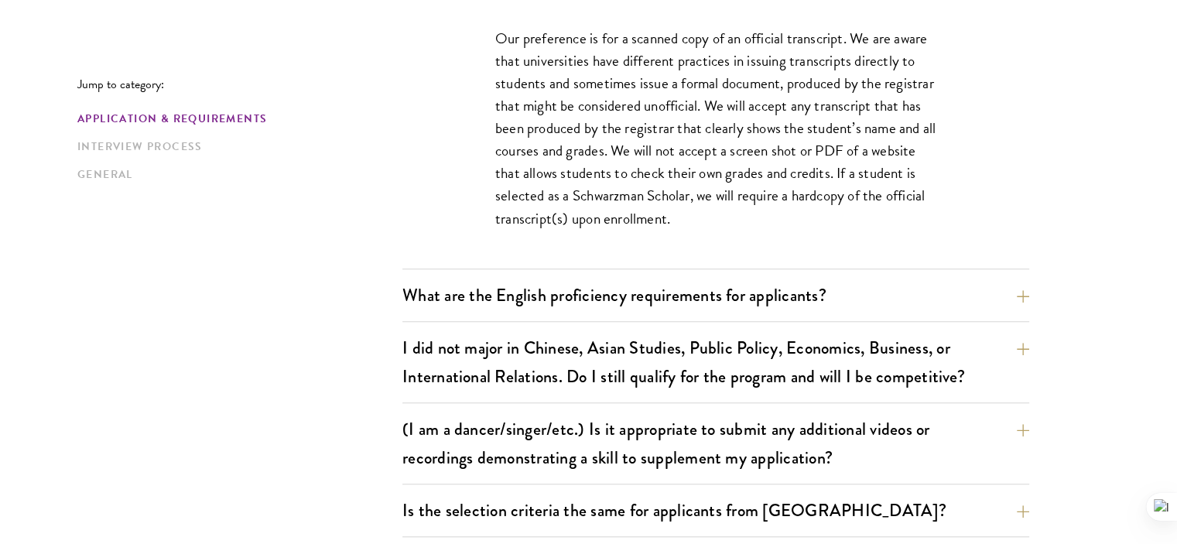
scroll to position [1309, 0]
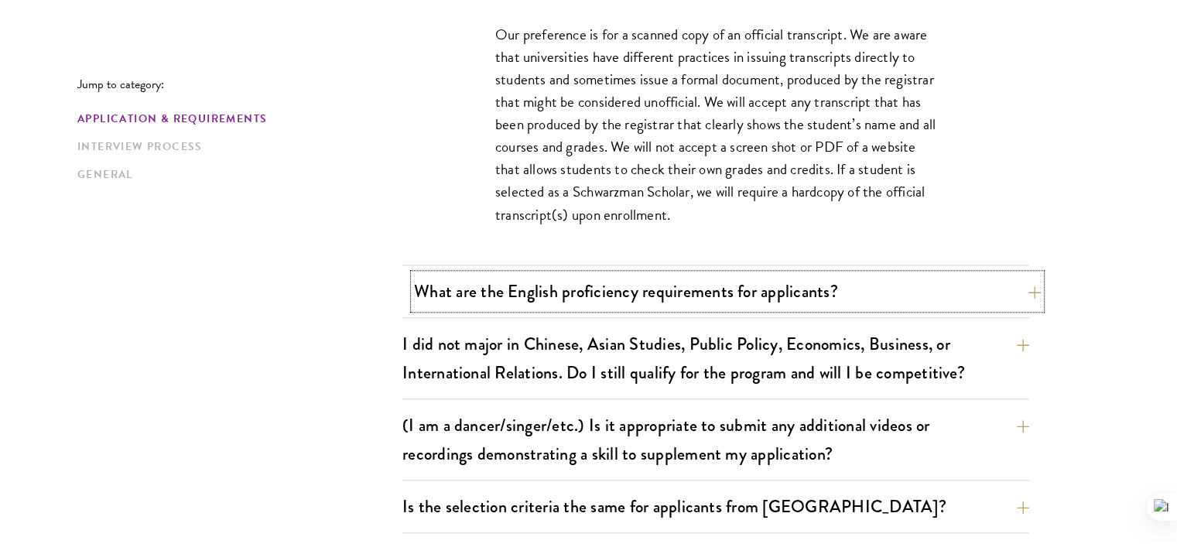
click at [796, 303] on button "What are the English proficiency requirements for applicants?" at bounding box center [727, 291] width 627 height 35
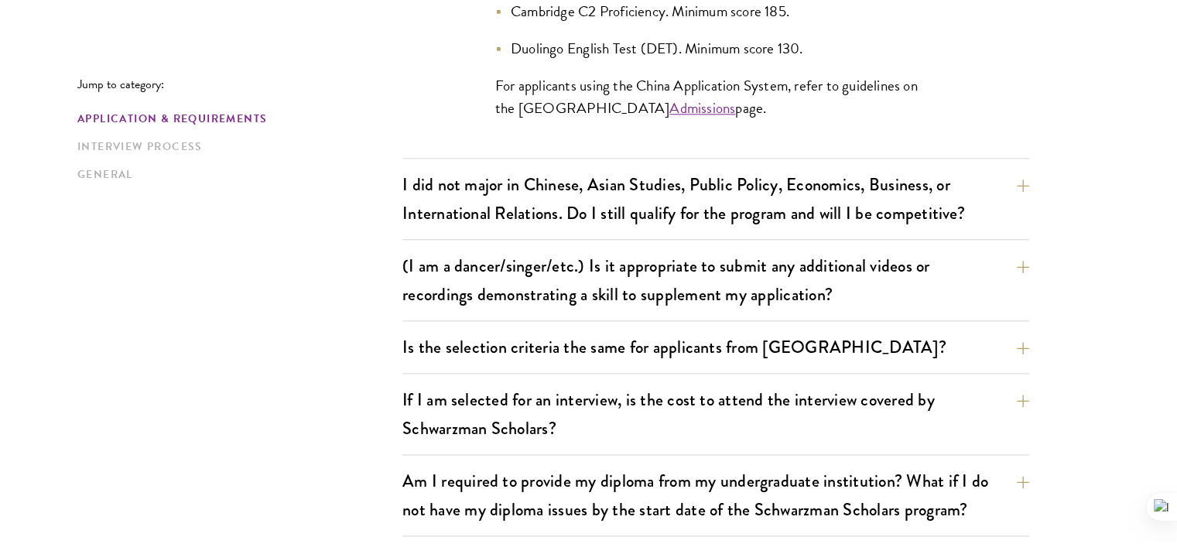
scroll to position [1749, 0]
click at [746, 347] on button "Is the selection criteria the same for applicants from China?" at bounding box center [727, 347] width 627 height 35
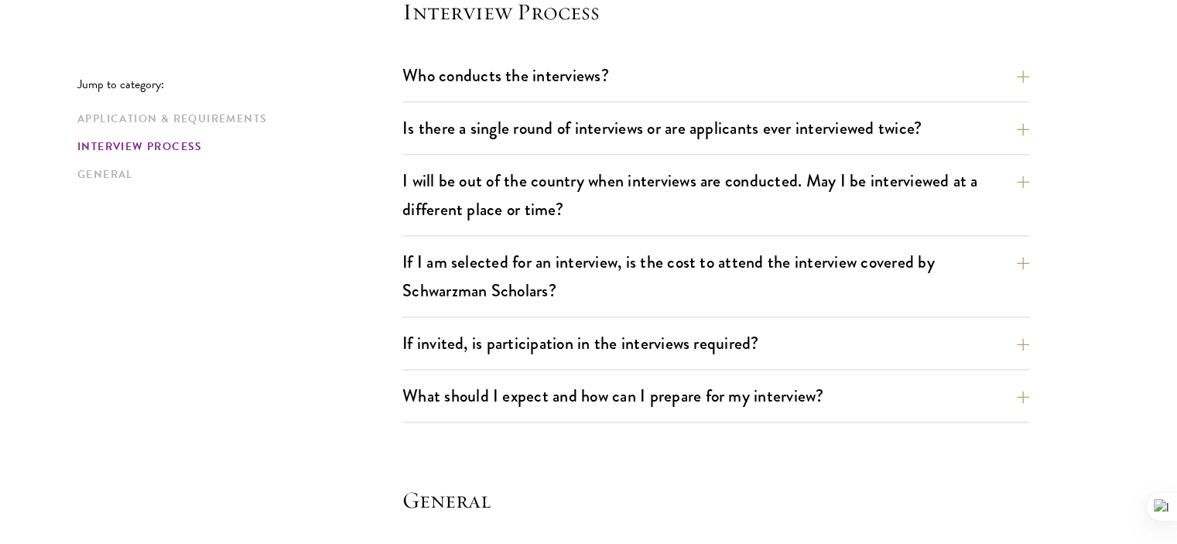
scroll to position [2086, 0]
click at [683, 402] on button "What should I expect and how can I prepare for my interview?" at bounding box center [727, 395] width 627 height 35
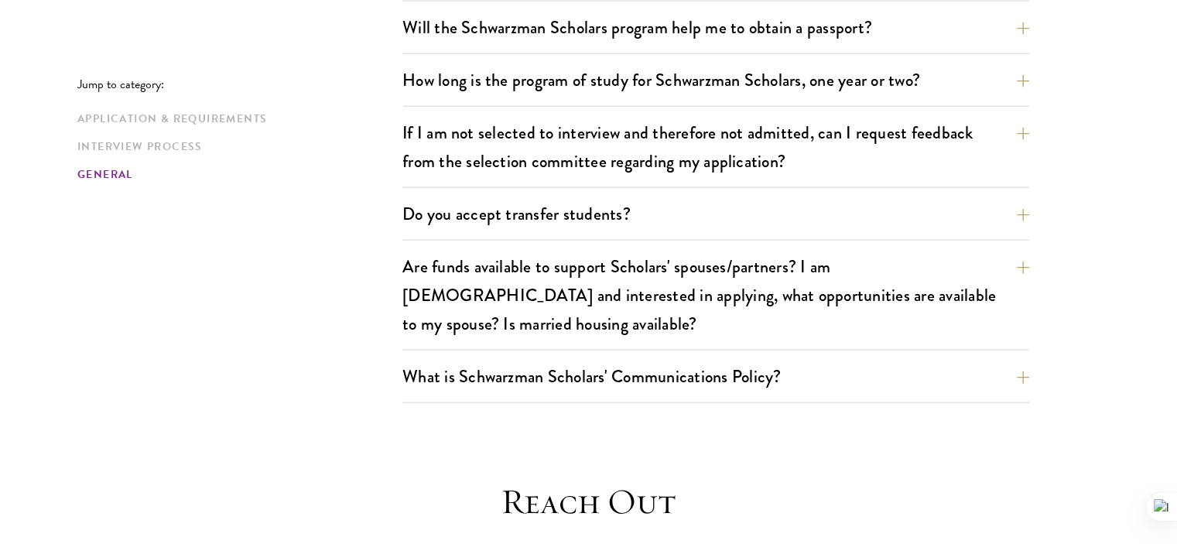
scroll to position [3435, 0]
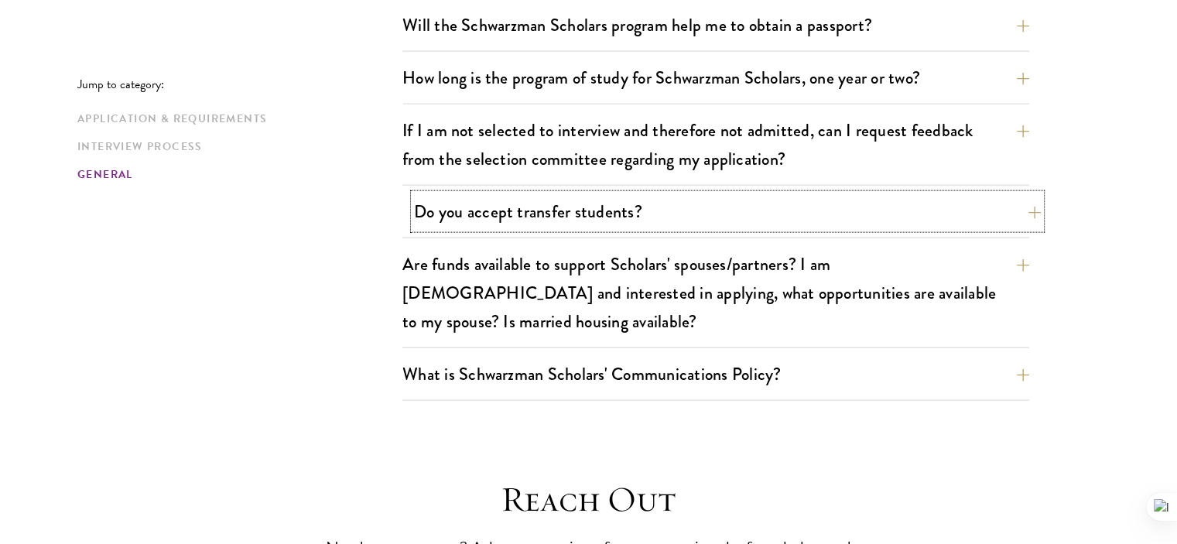
click at [464, 194] on button "Do you accept transfer students?" at bounding box center [727, 211] width 627 height 35
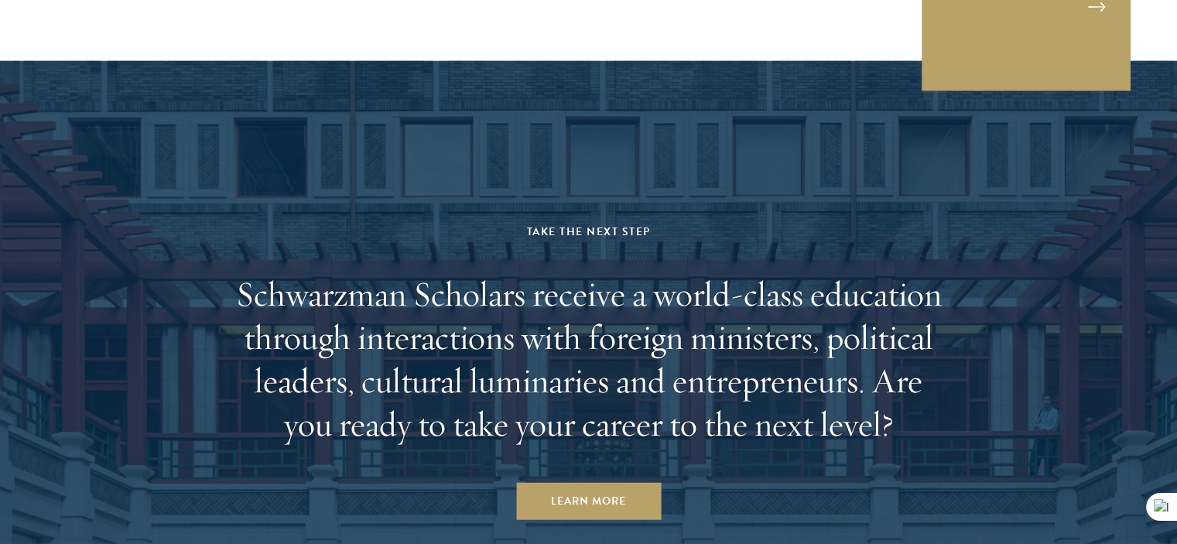
scroll to position [4317, 0]
